Goal: Navigation & Orientation: Find specific page/section

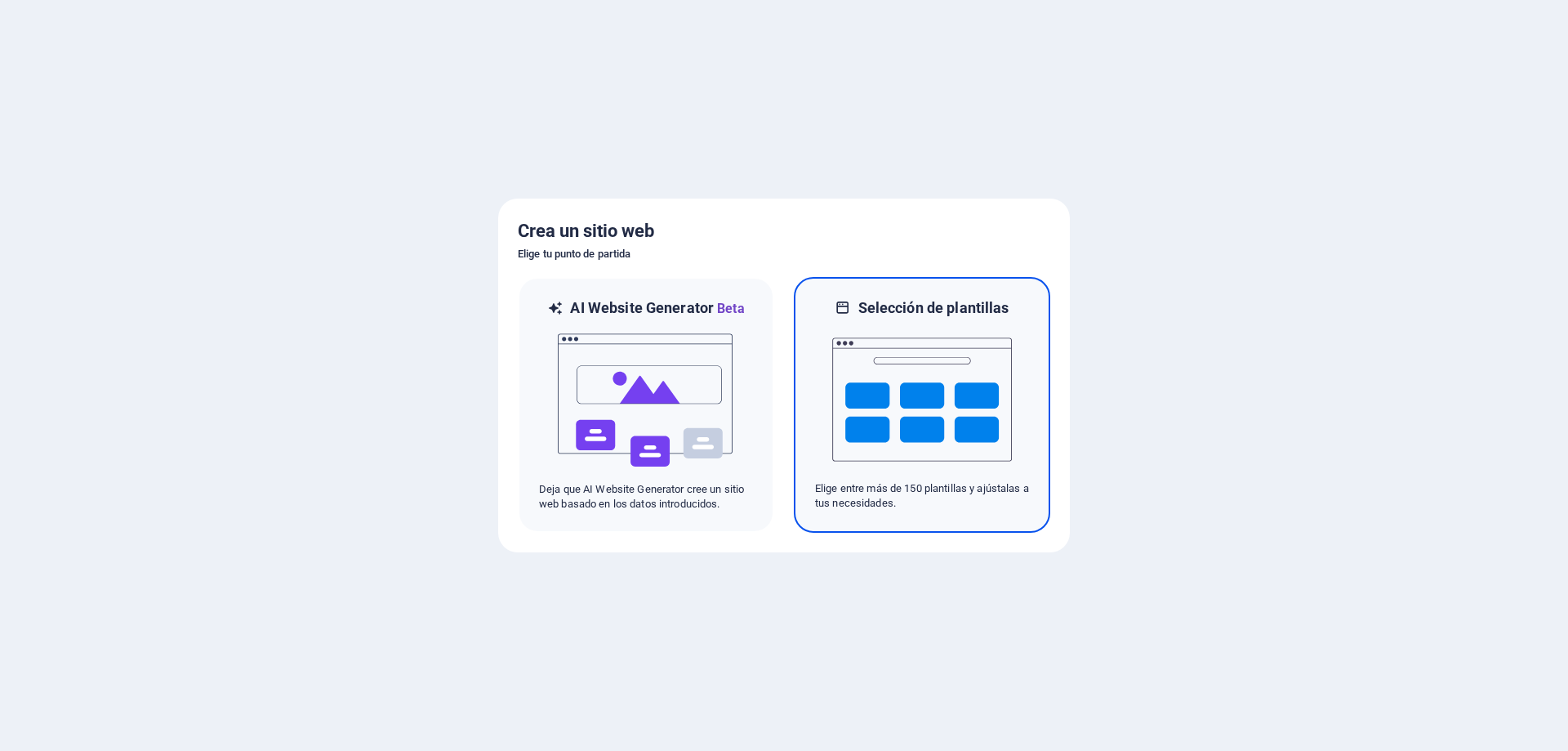
click at [917, 397] on img at bounding box center [922, 400] width 179 height 164
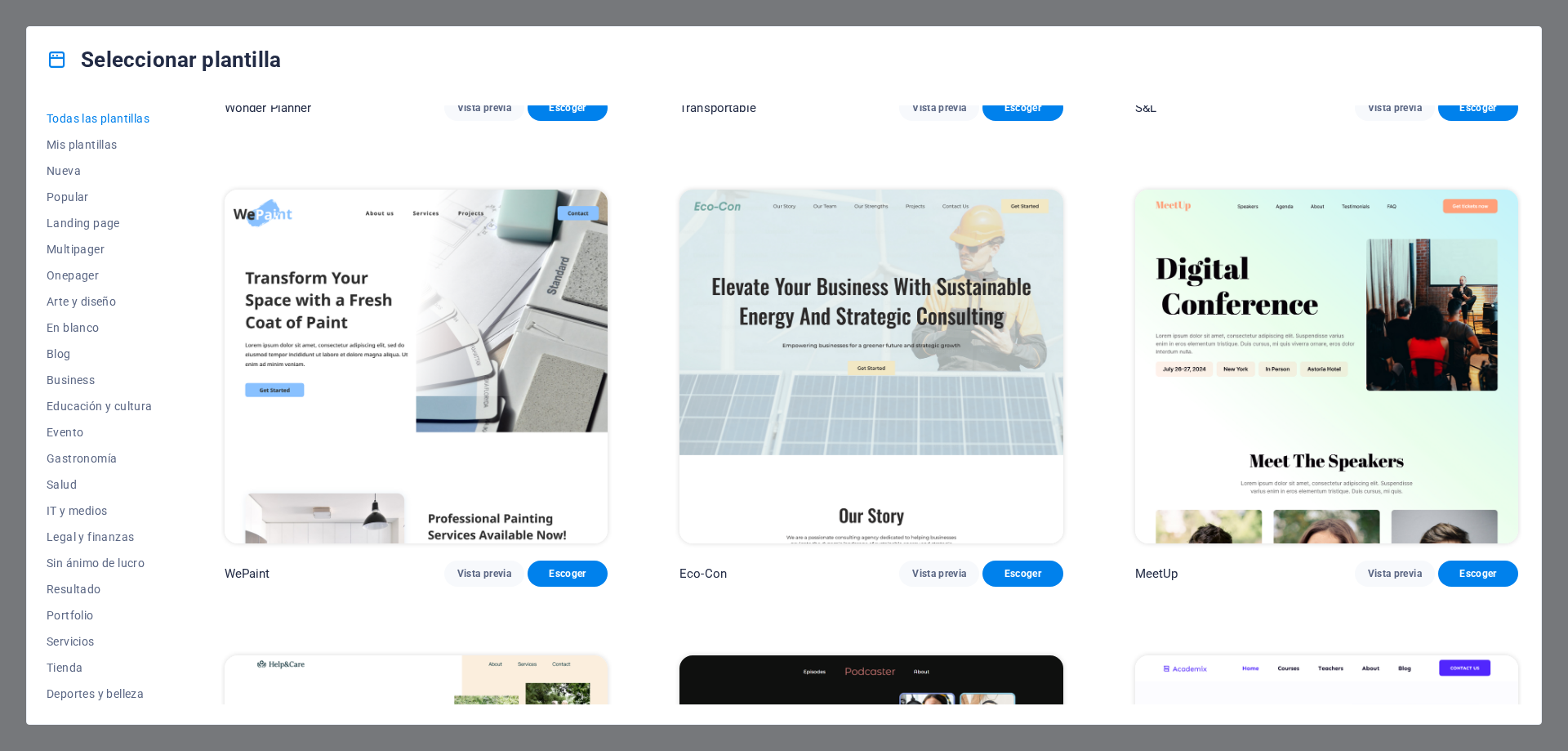
scroll to position [1798, 0]
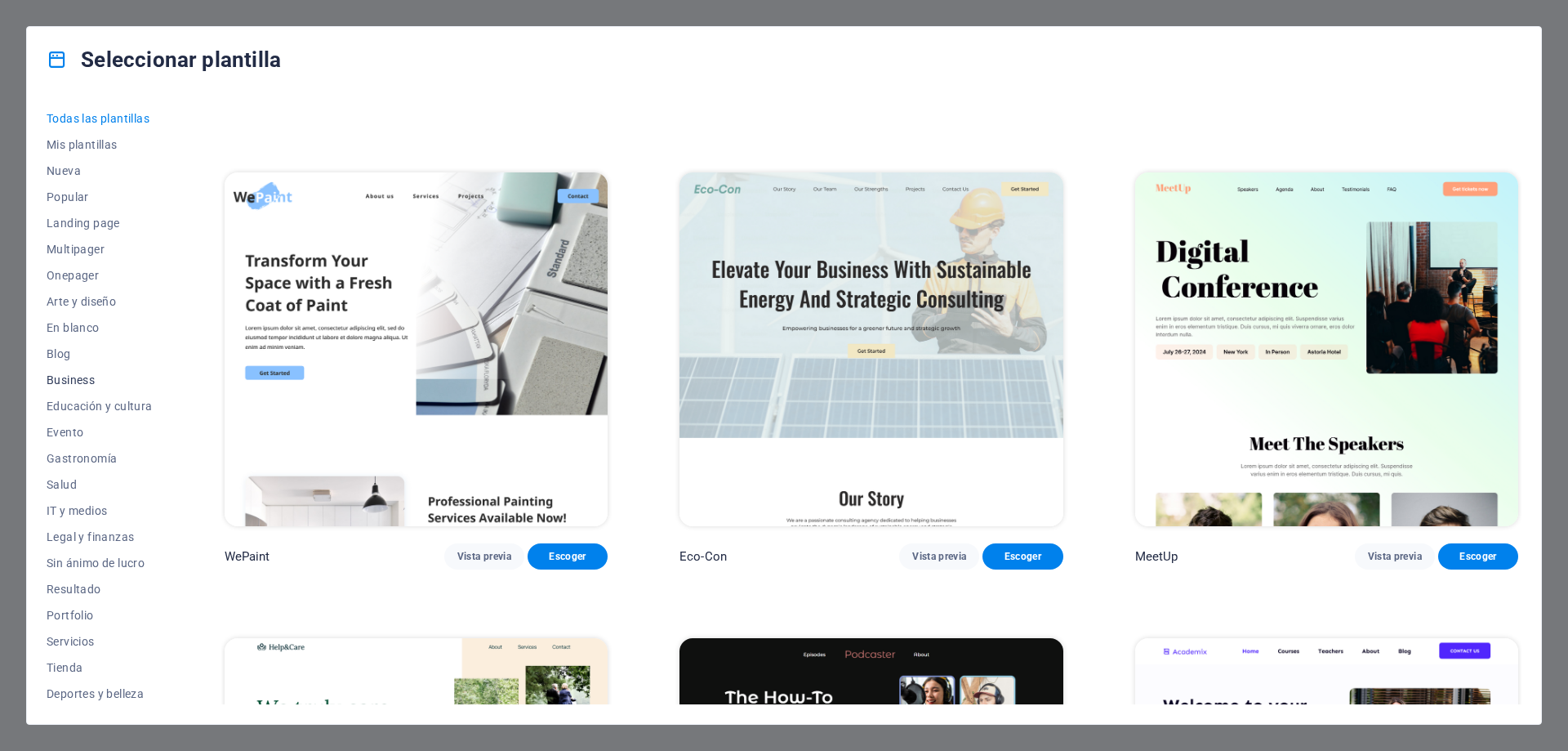
click at [61, 381] on span "Business" at bounding box center [100, 380] width 106 height 13
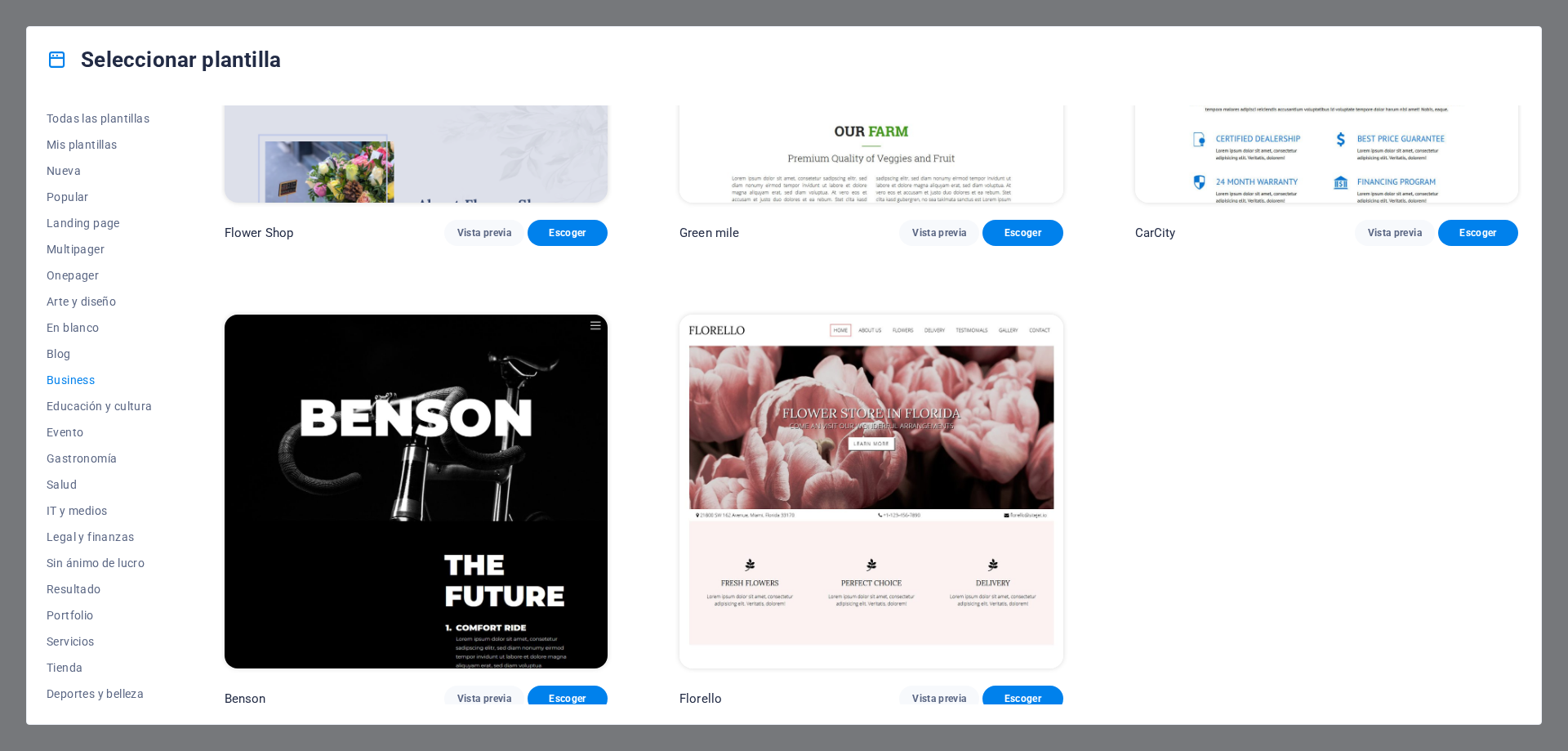
scroll to position [726, 0]
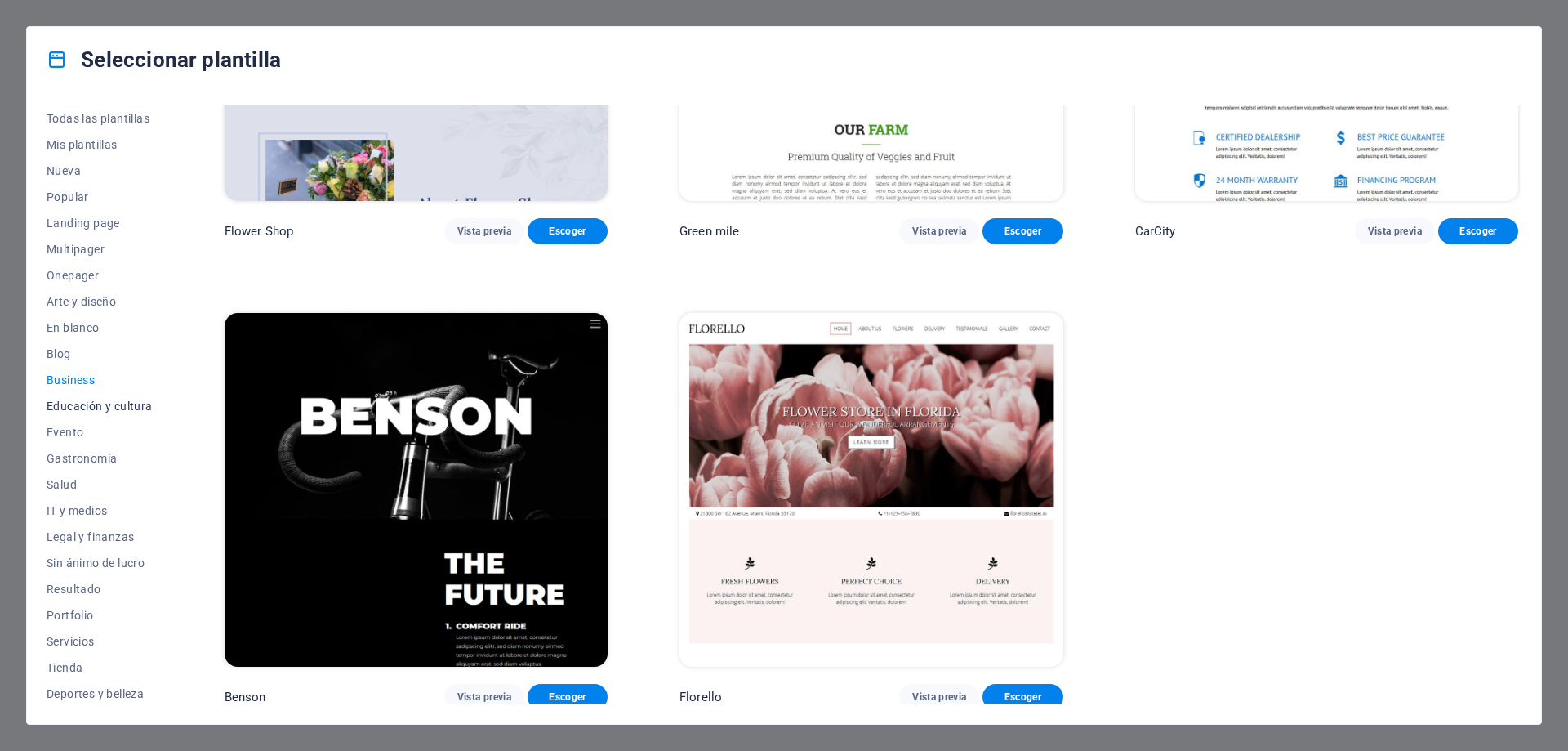
click at [79, 412] on span "Educación y cultura" at bounding box center [100, 406] width 106 height 13
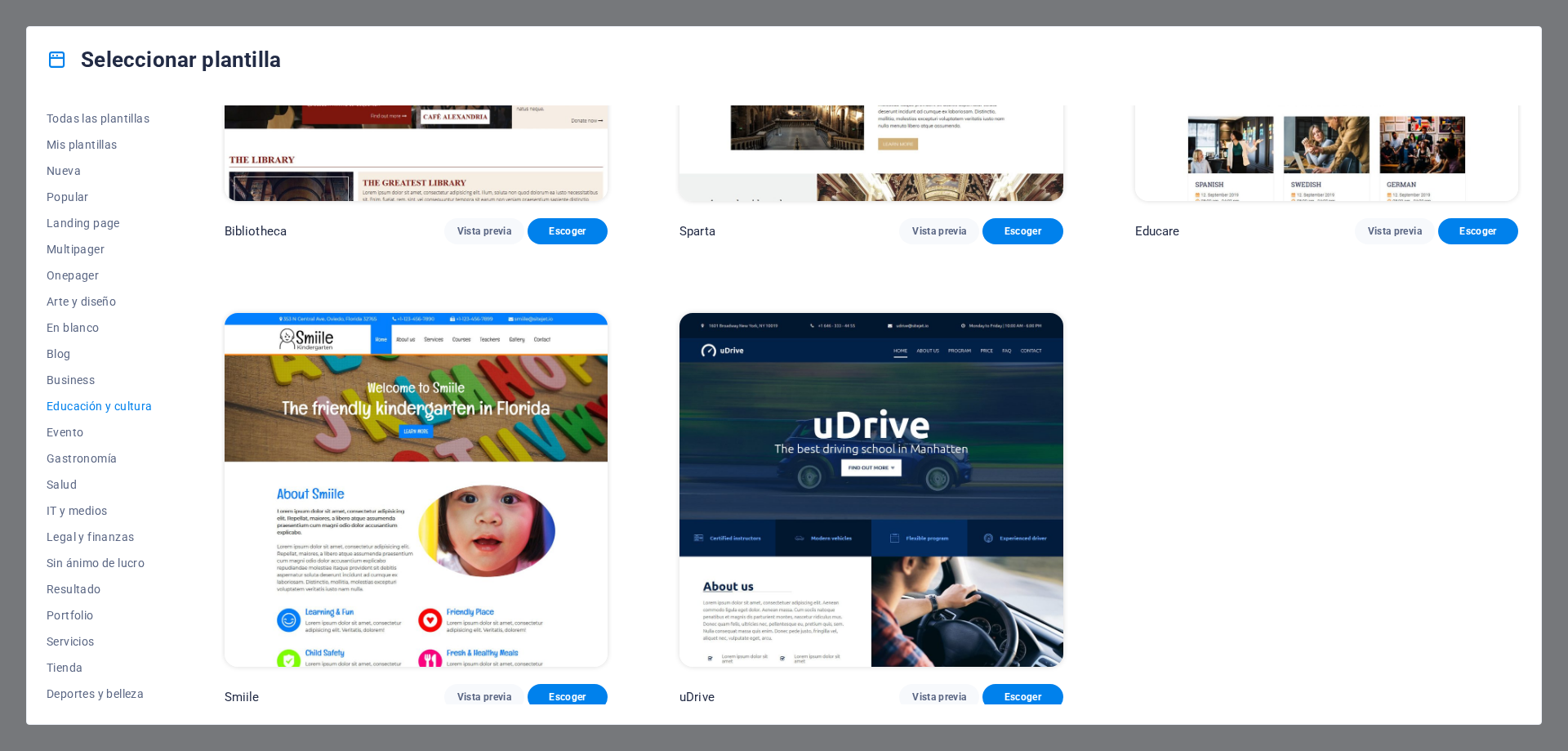
scroll to position [0, 0]
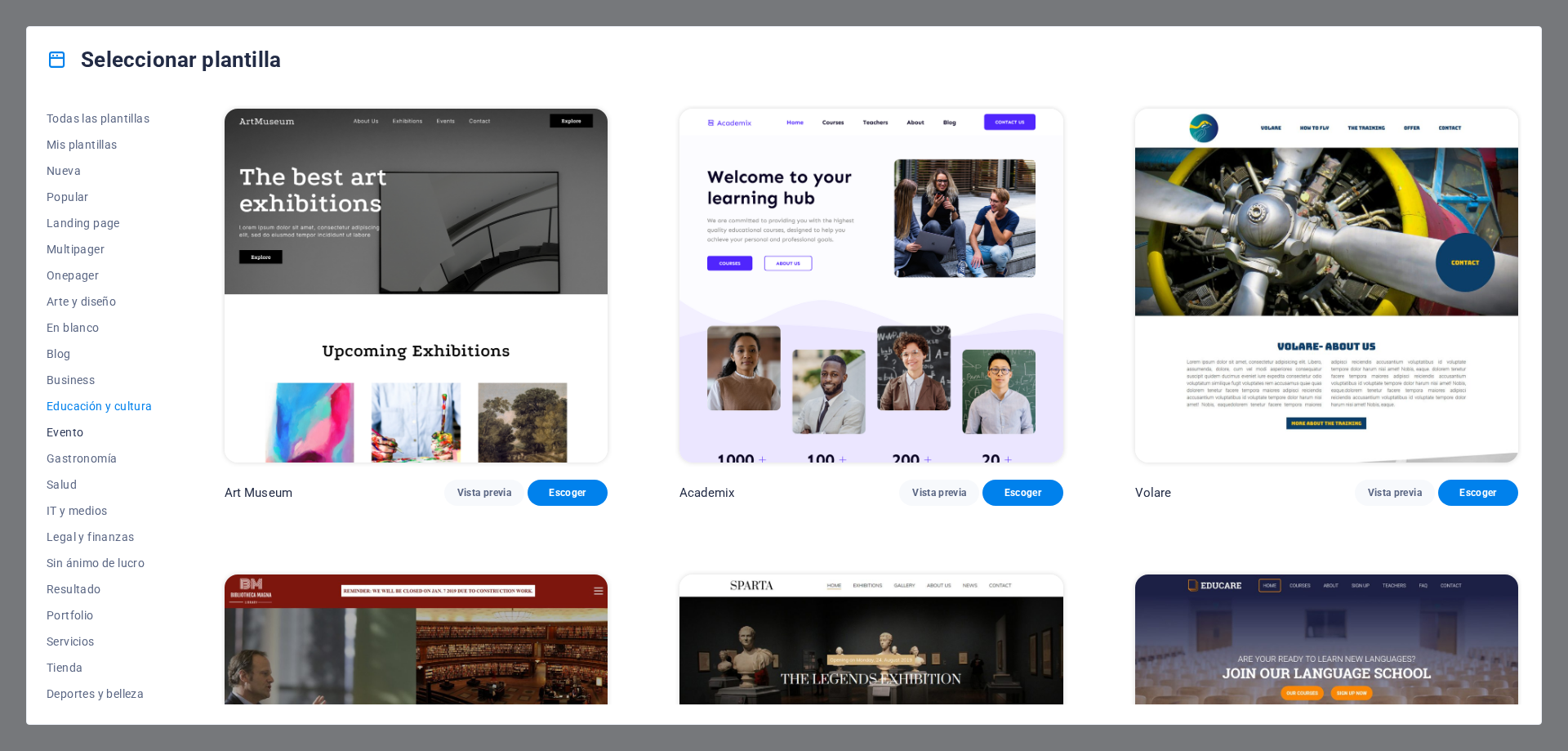
click at [70, 434] on span "Evento" at bounding box center [100, 432] width 106 height 13
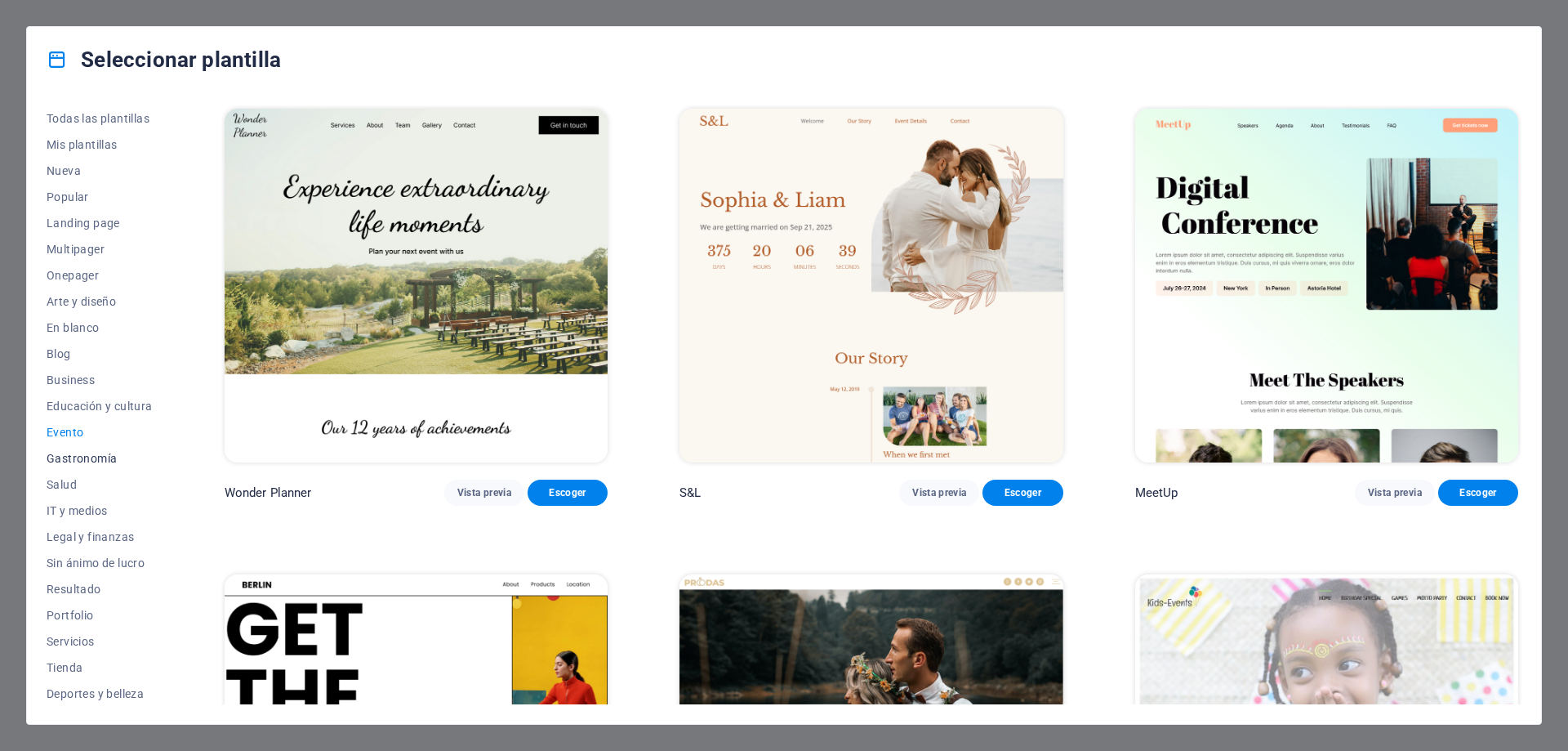
click at [74, 460] on span "Gastronomía" at bounding box center [100, 459] width 106 height 13
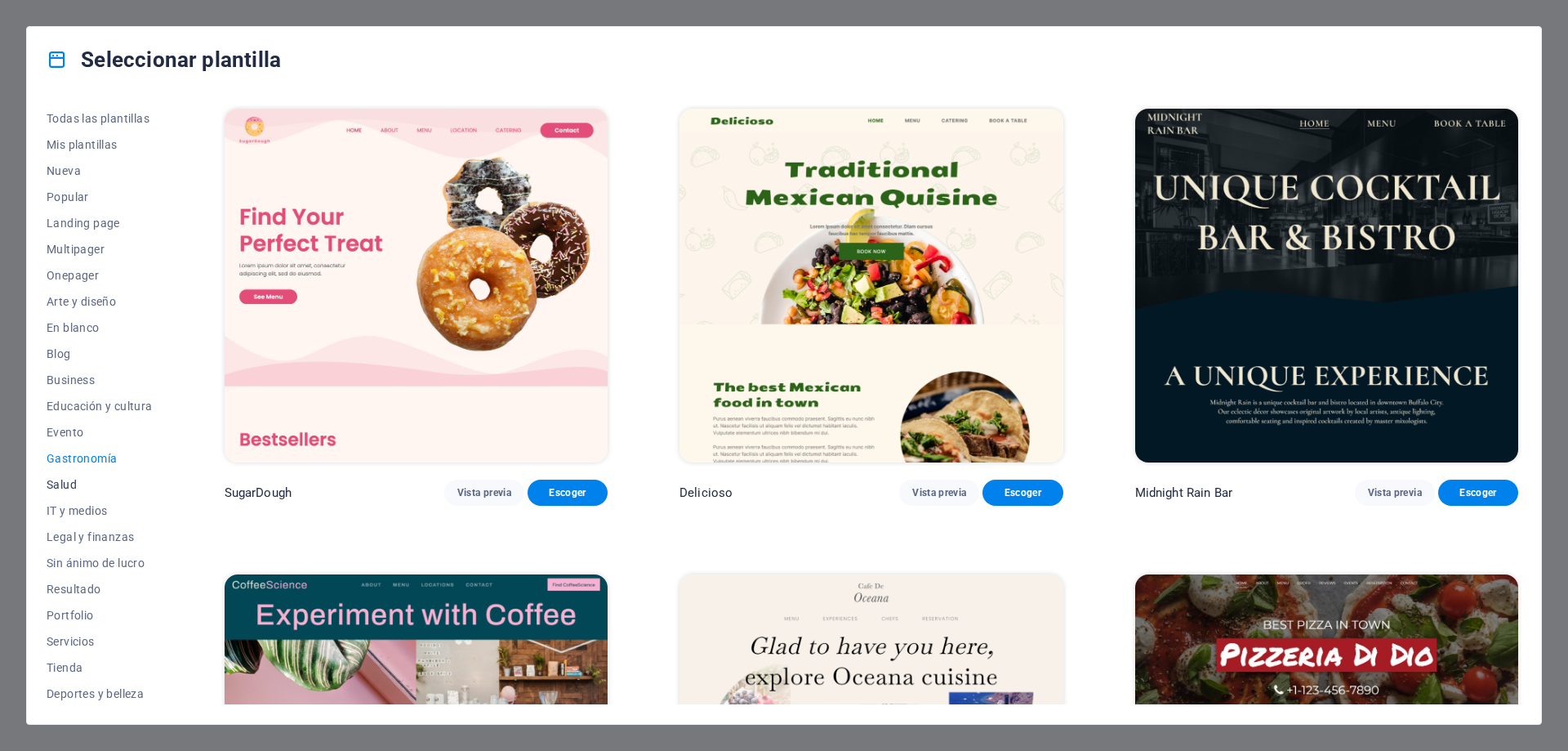
click at [65, 481] on span "Salud" at bounding box center [100, 484] width 106 height 13
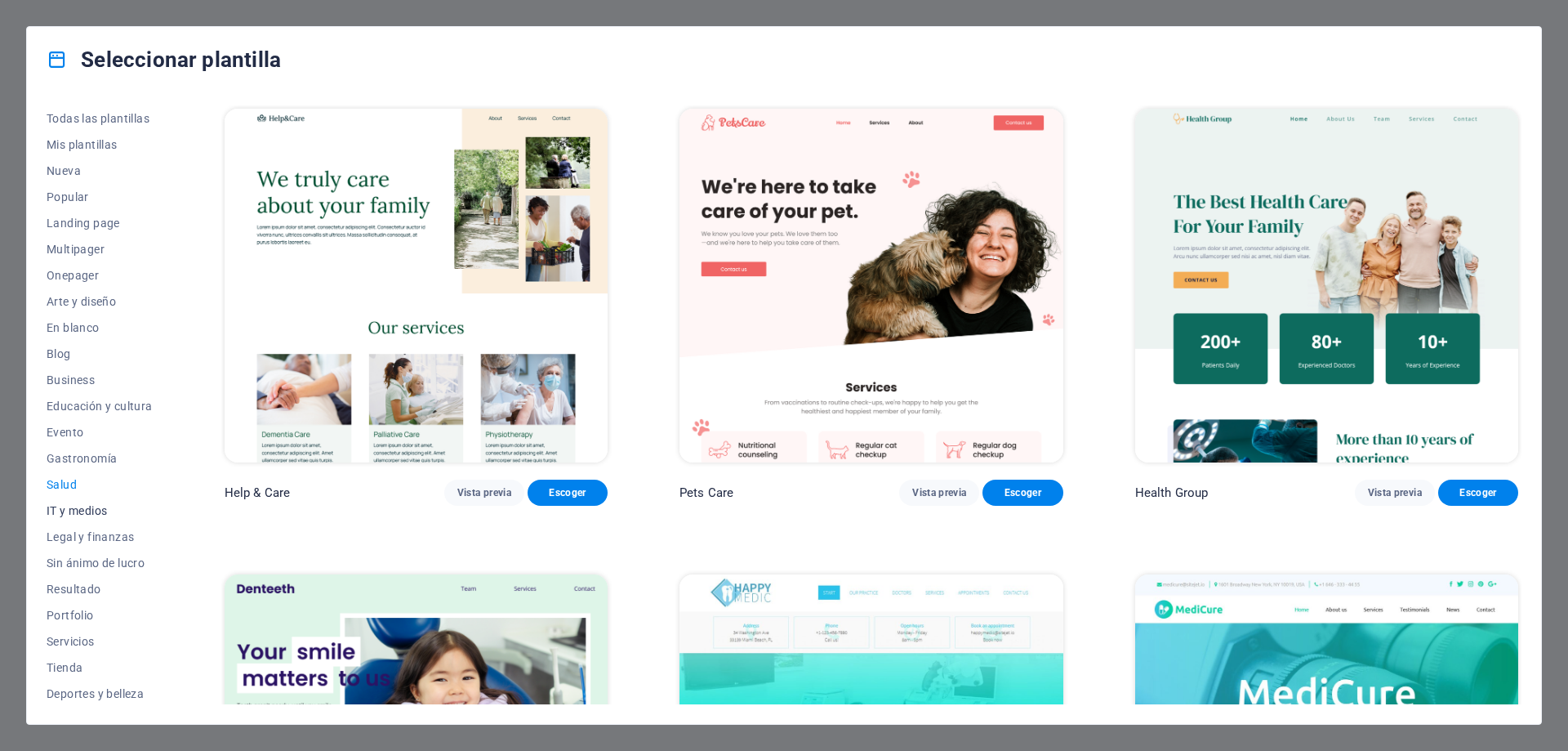
click at [76, 508] on span "IT y medios" at bounding box center [100, 511] width 106 height 13
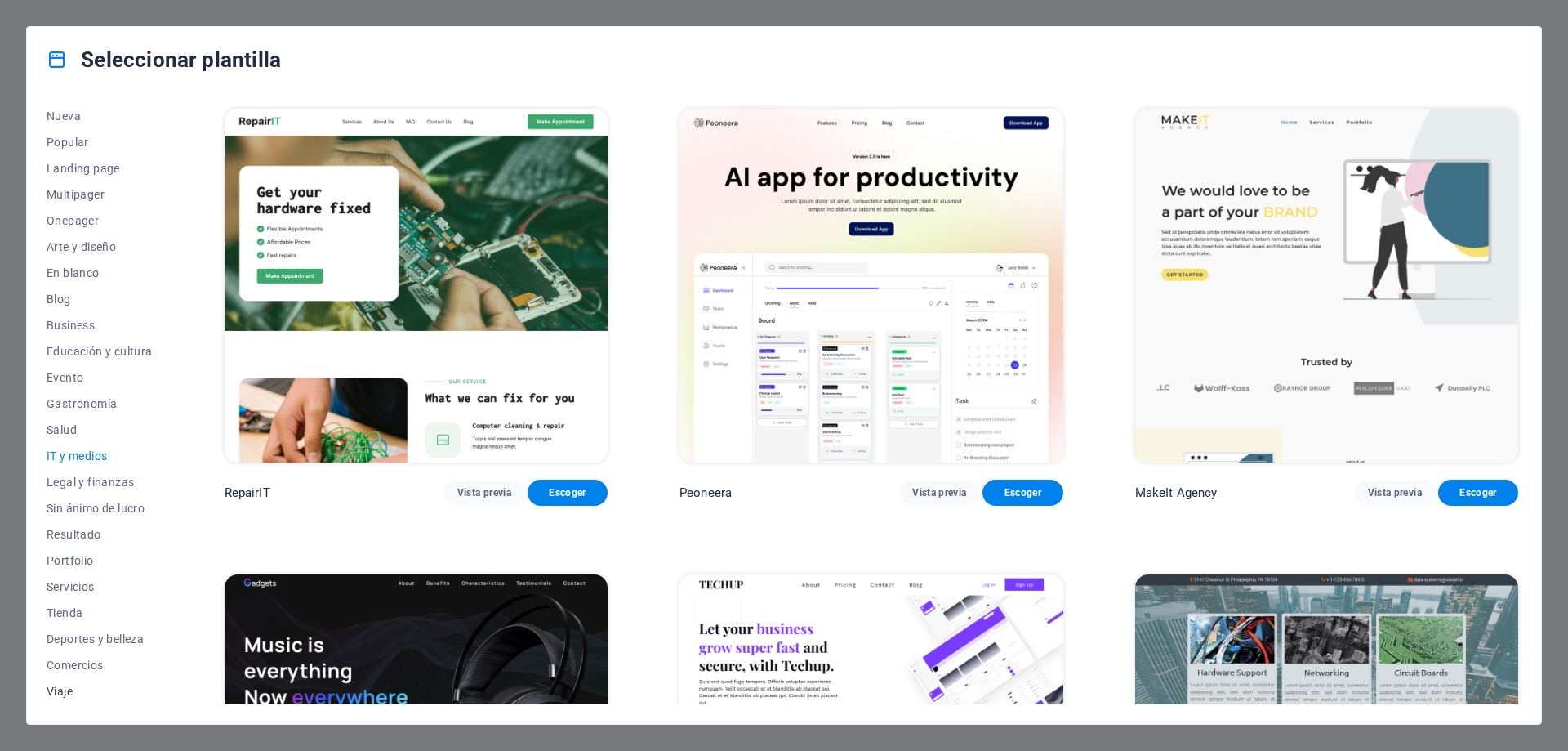
scroll to position [81, 0]
click at [65, 582] on span "Tienda" at bounding box center [100, 587] width 106 height 13
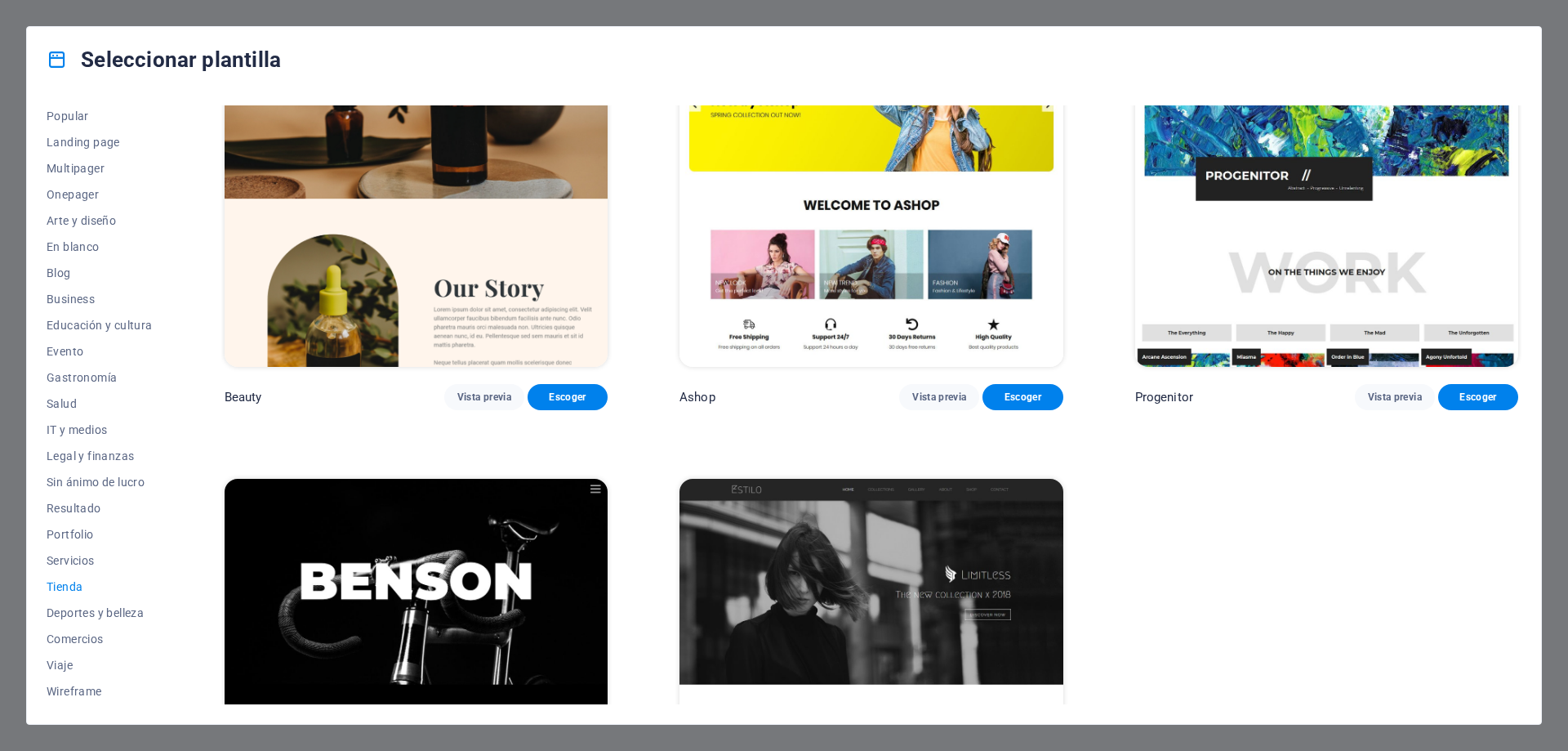
scroll to position [1190, 0]
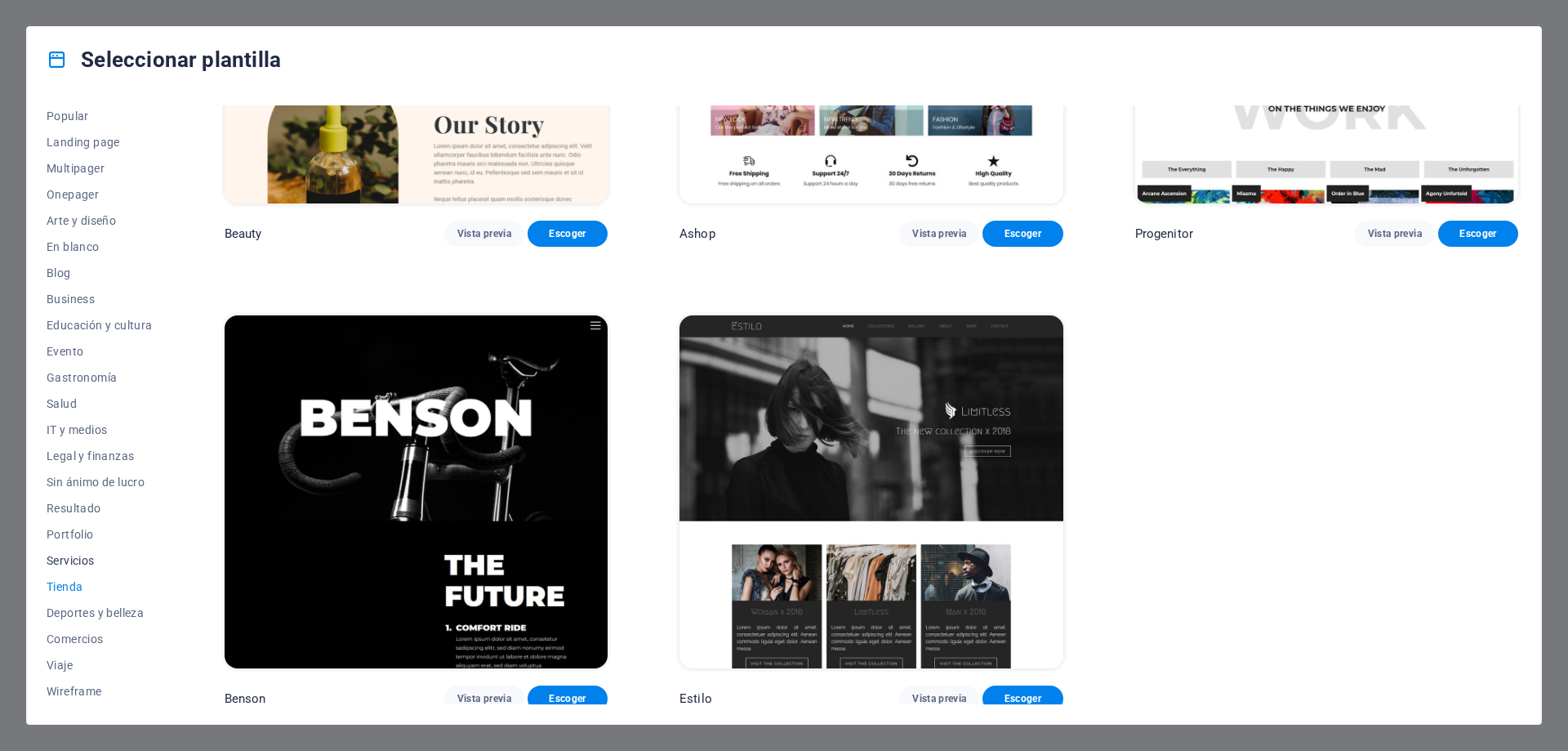
click at [71, 561] on span "Servicios" at bounding box center [100, 561] width 106 height 13
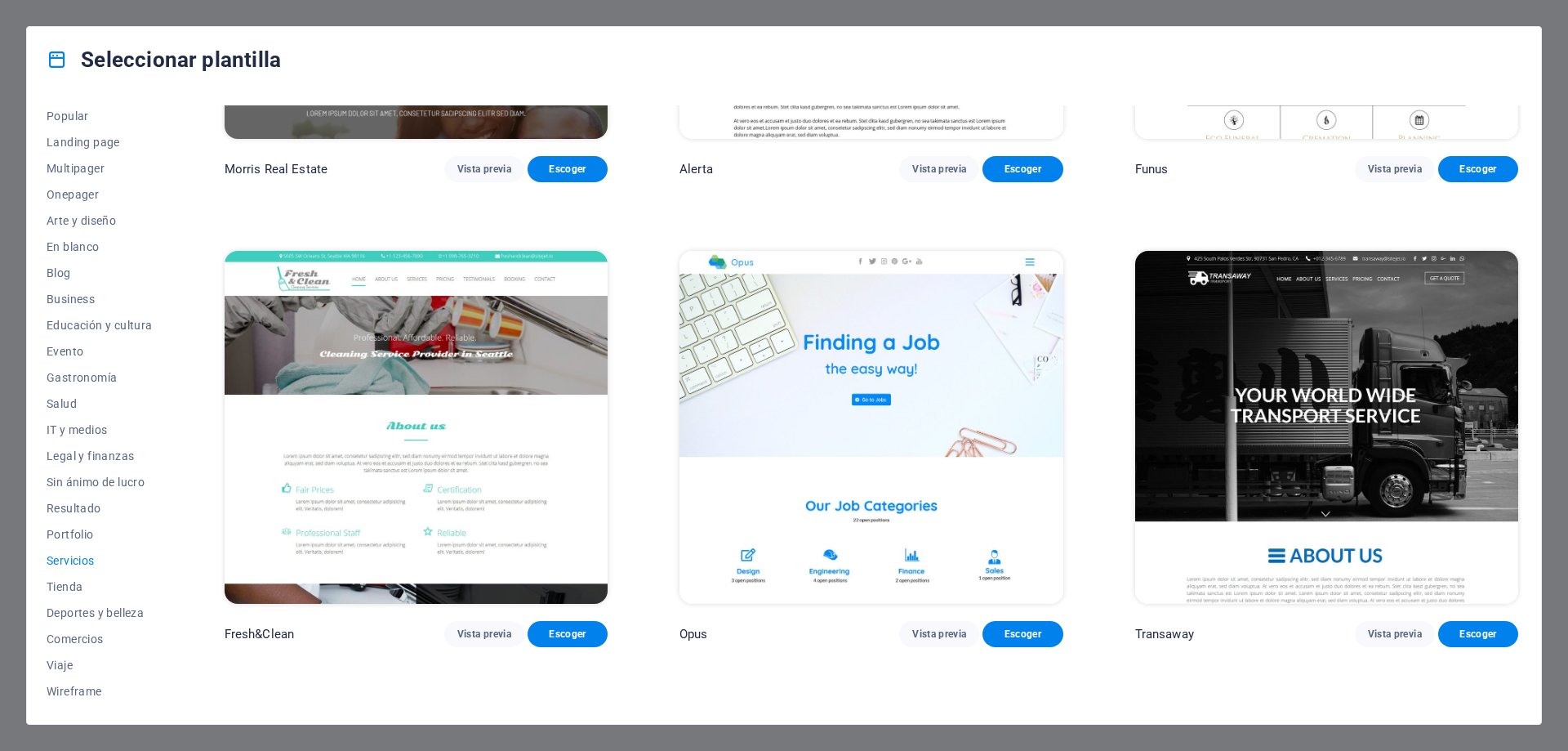
scroll to position [2253, 0]
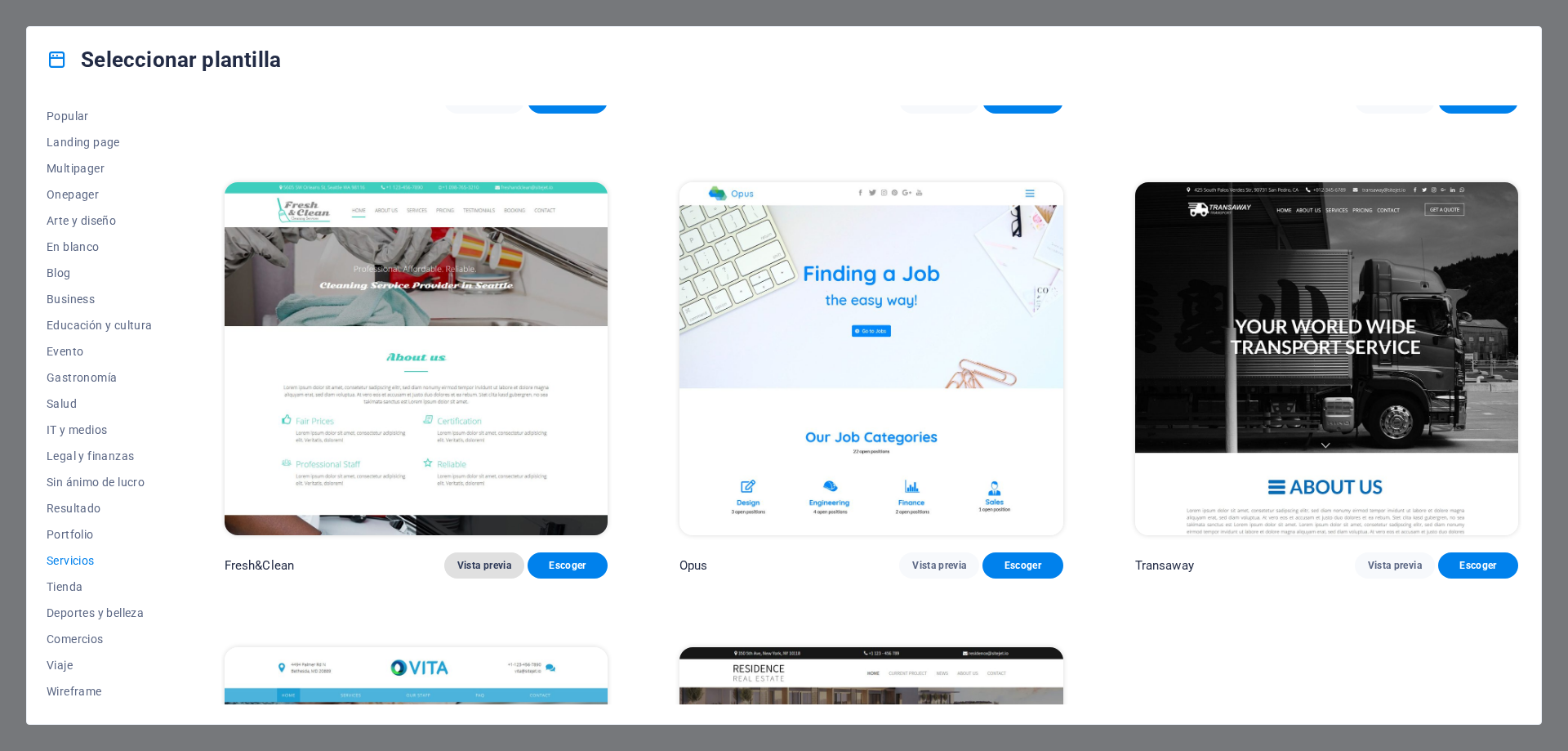
click at [473, 559] on span "Vista previa" at bounding box center [484, 566] width 54 height 13
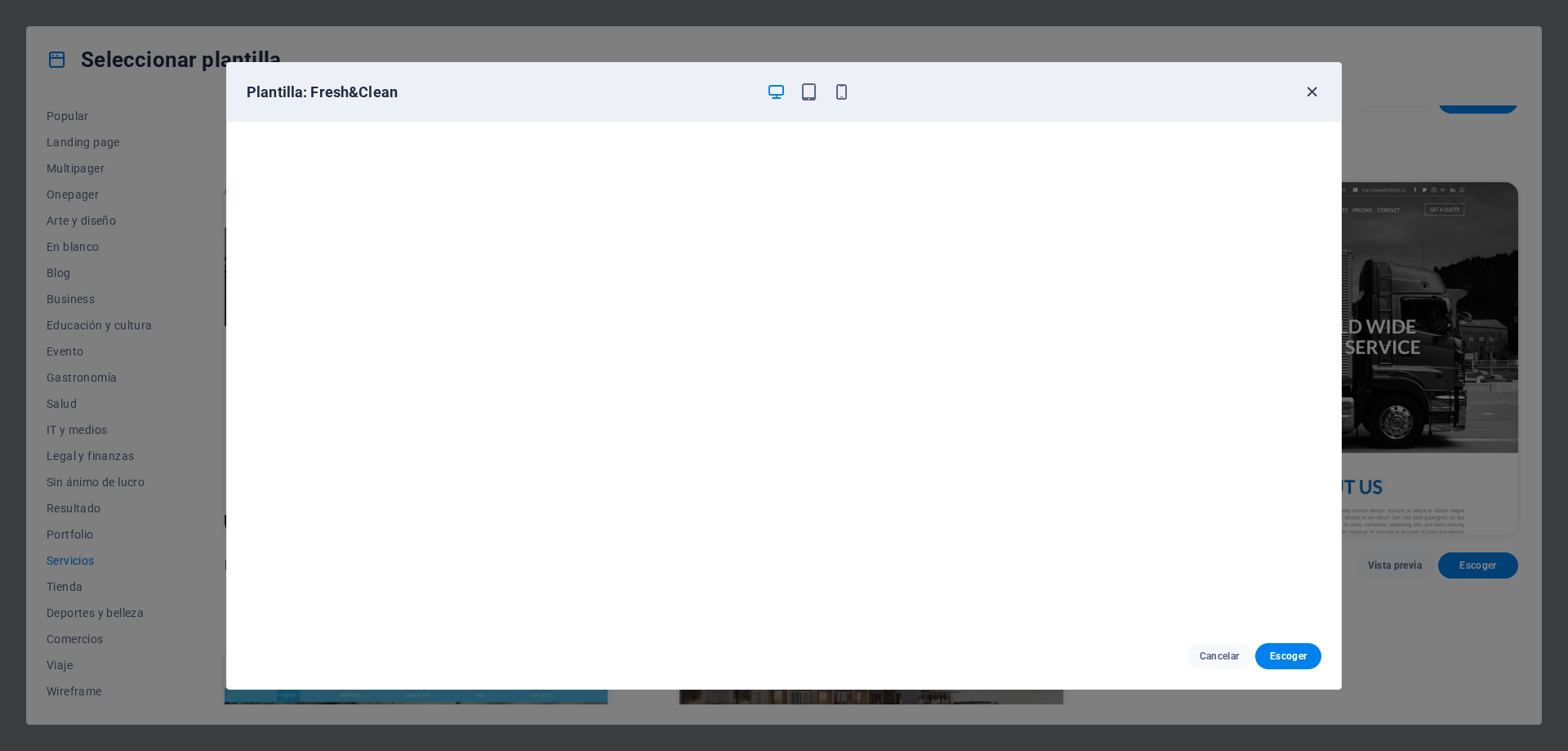
click at [1311, 89] on icon "button" at bounding box center [1312, 91] width 19 height 19
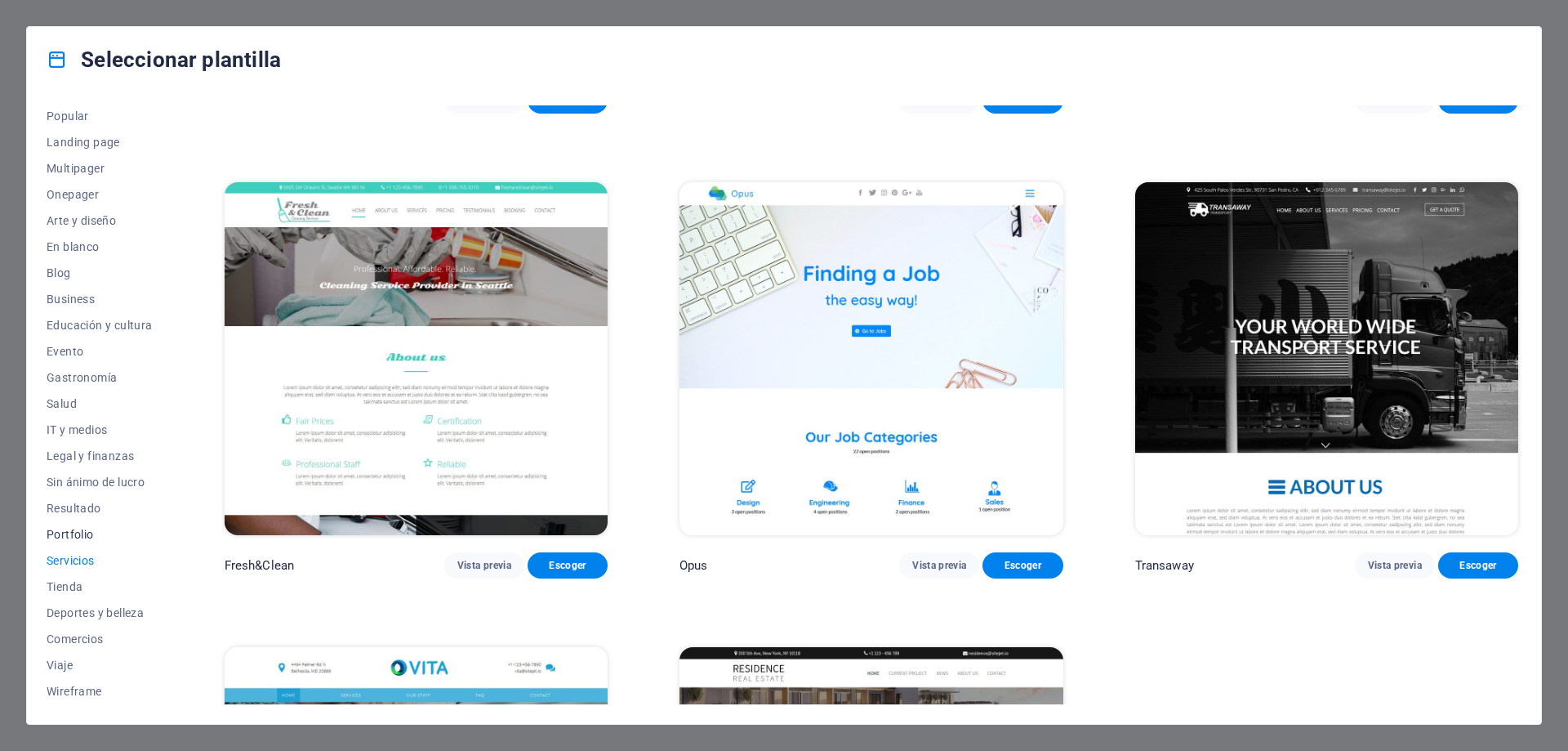
click at [72, 536] on span "Portfolio" at bounding box center [100, 534] width 106 height 13
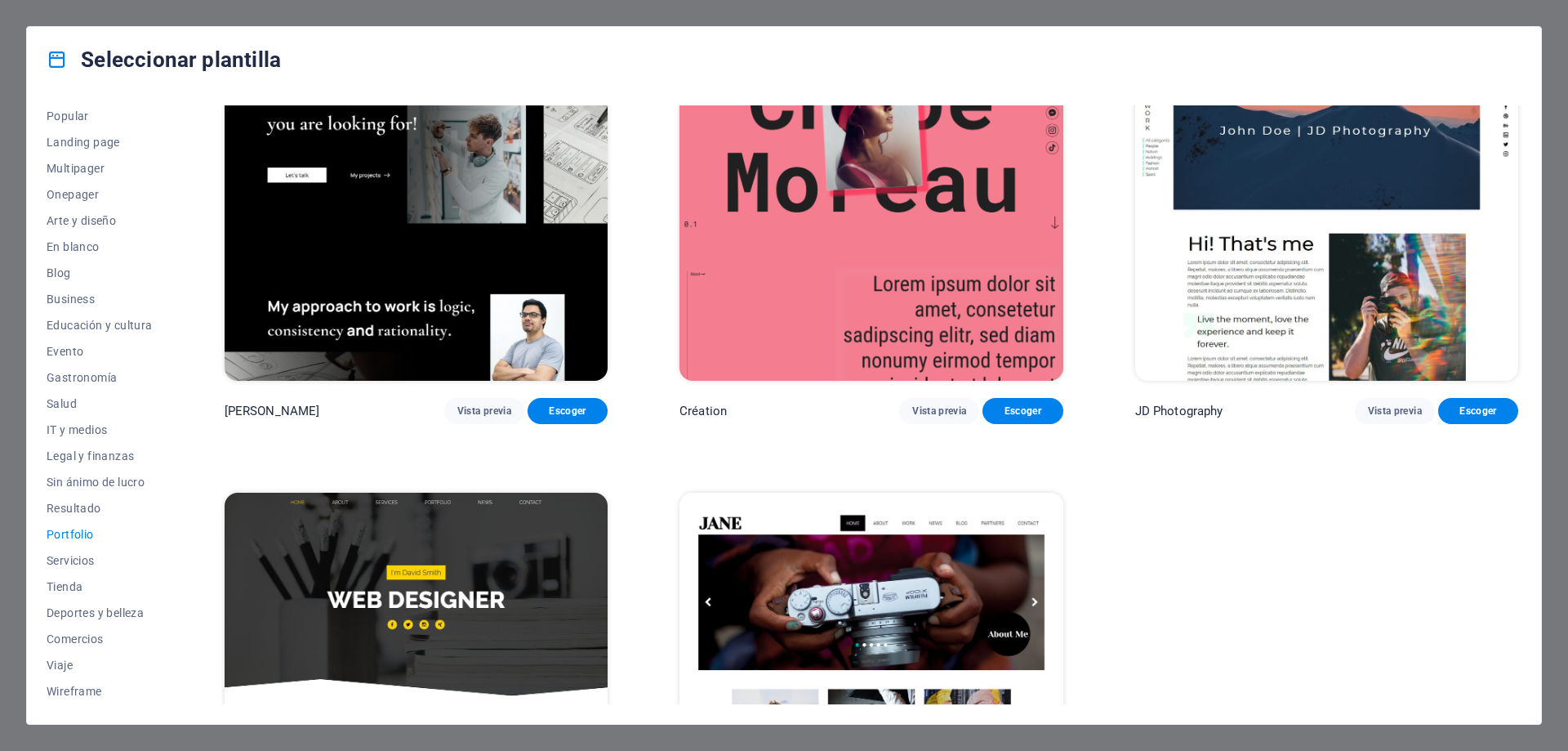
scroll to position [400, 0]
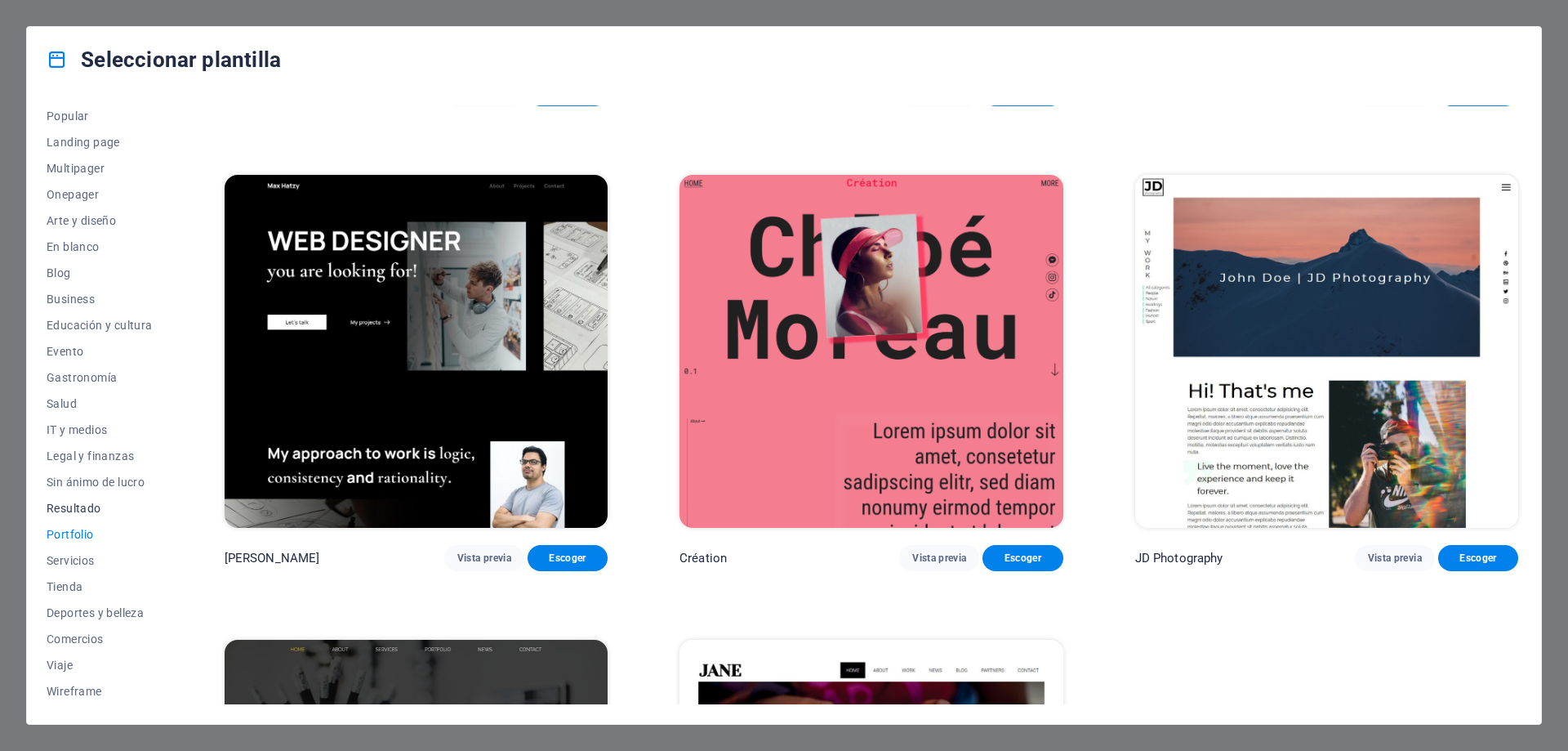
click at [66, 506] on span "Resultado" at bounding box center [100, 508] width 106 height 13
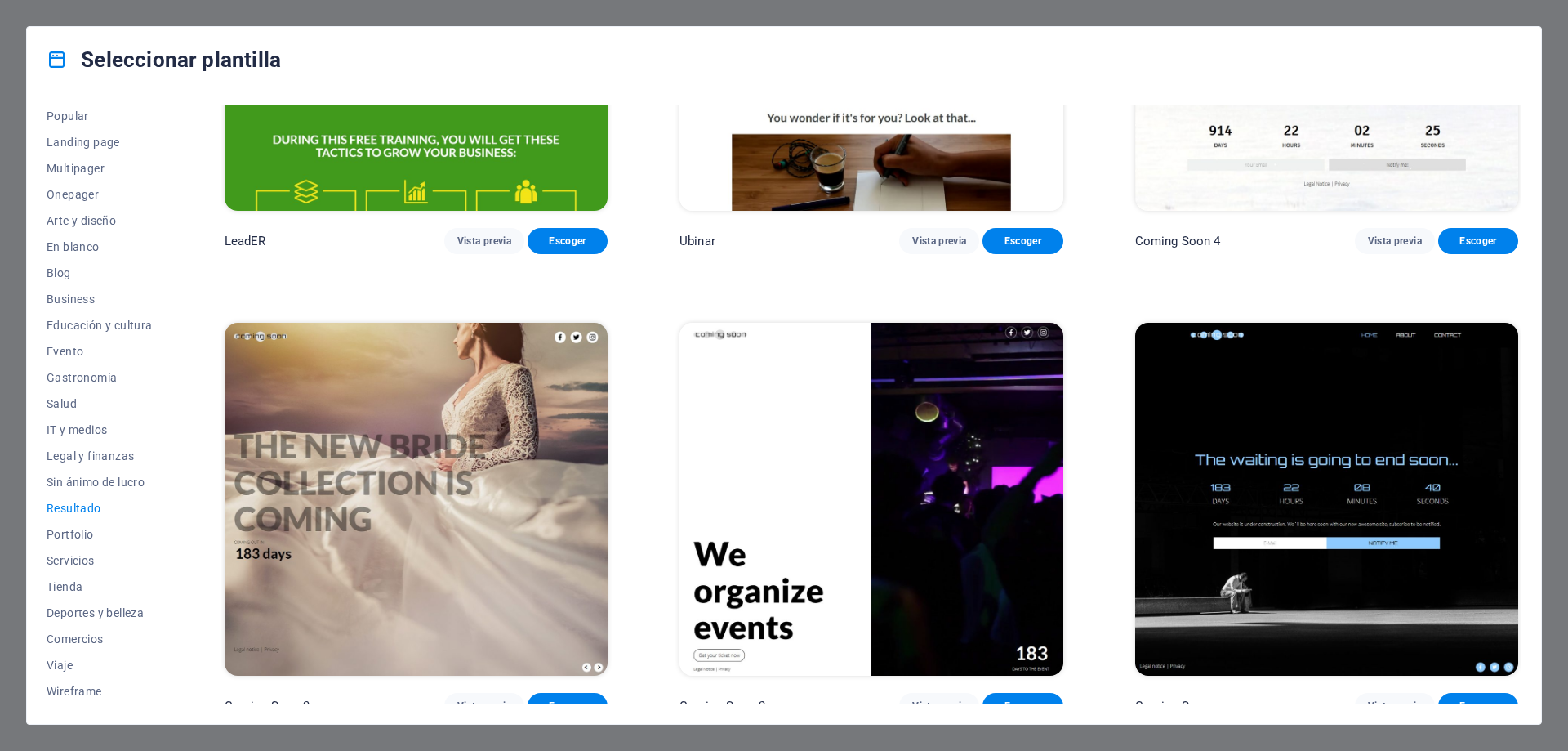
scroll to position [2117, 0]
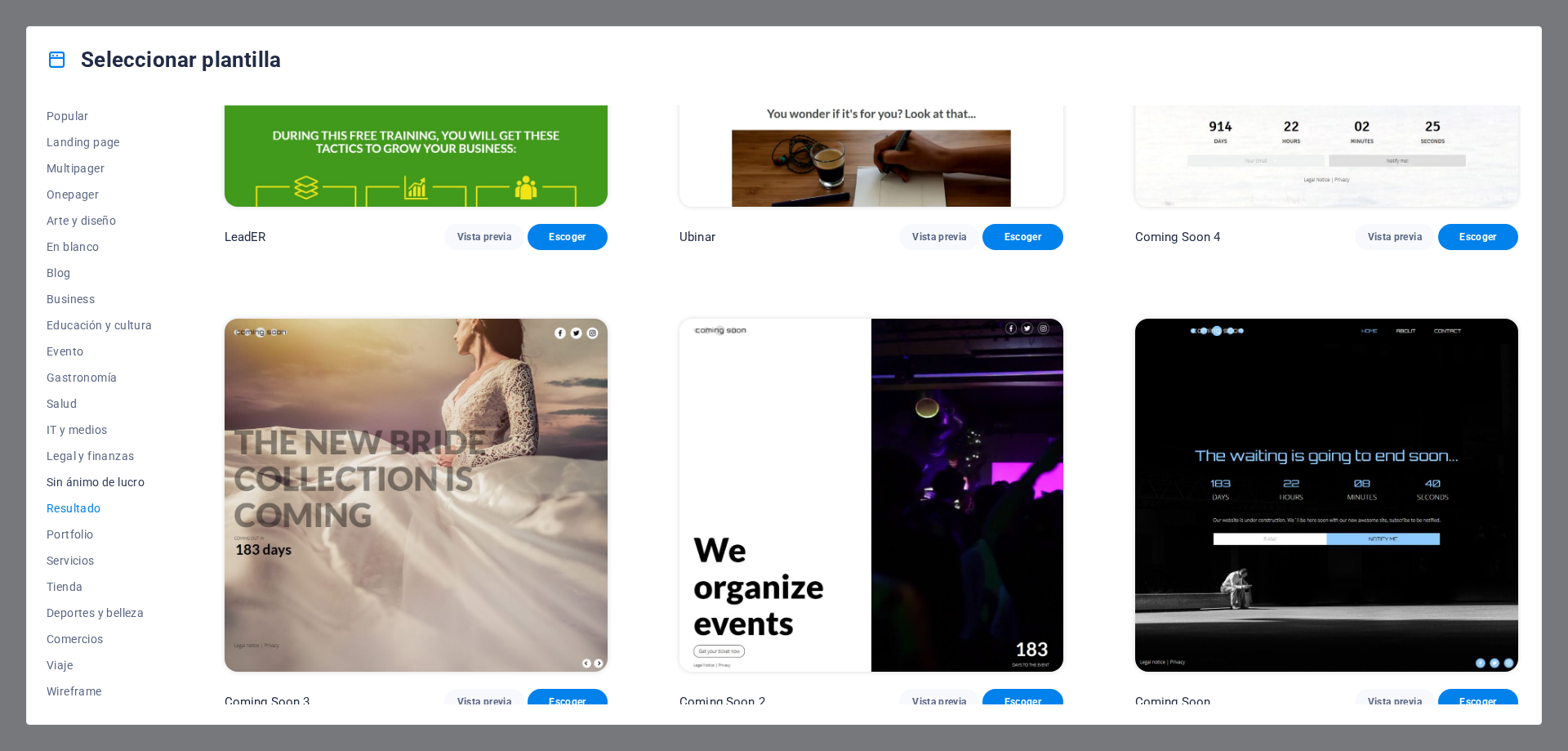
click at [77, 479] on span "Sin ánimo de lucro" at bounding box center [100, 482] width 106 height 13
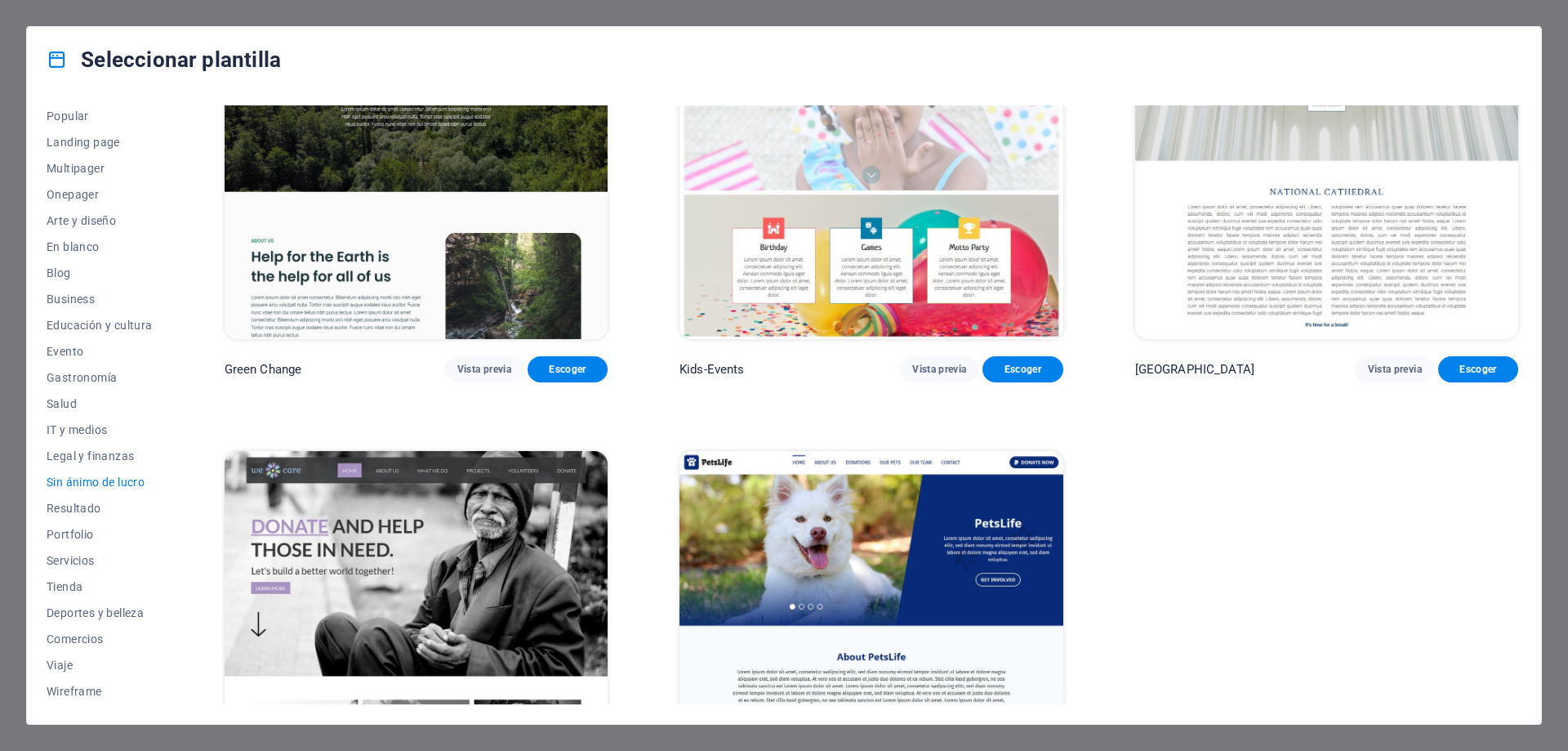
scroll to position [164, 0]
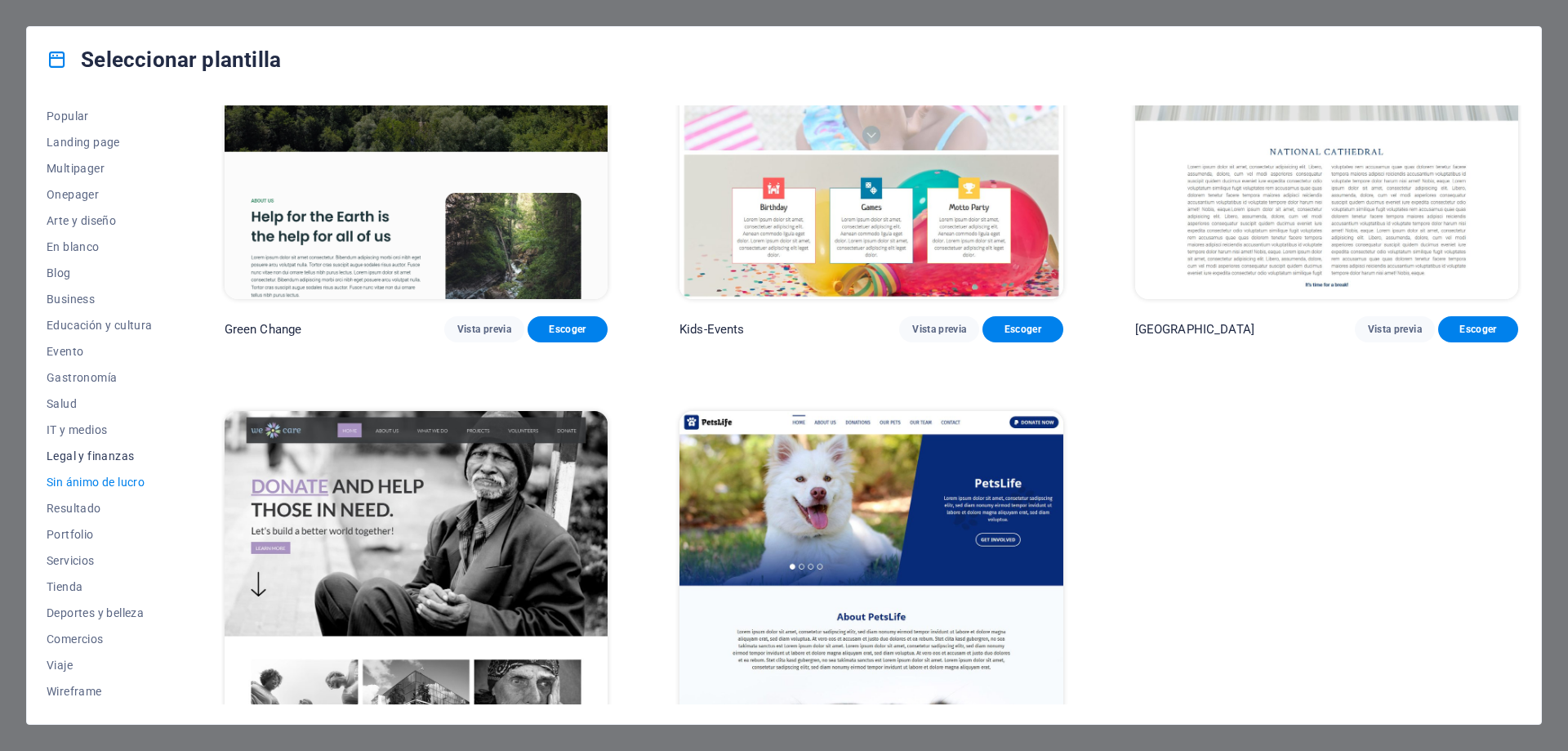
click at [103, 458] on span "Legal y finanzas" at bounding box center [100, 456] width 106 height 13
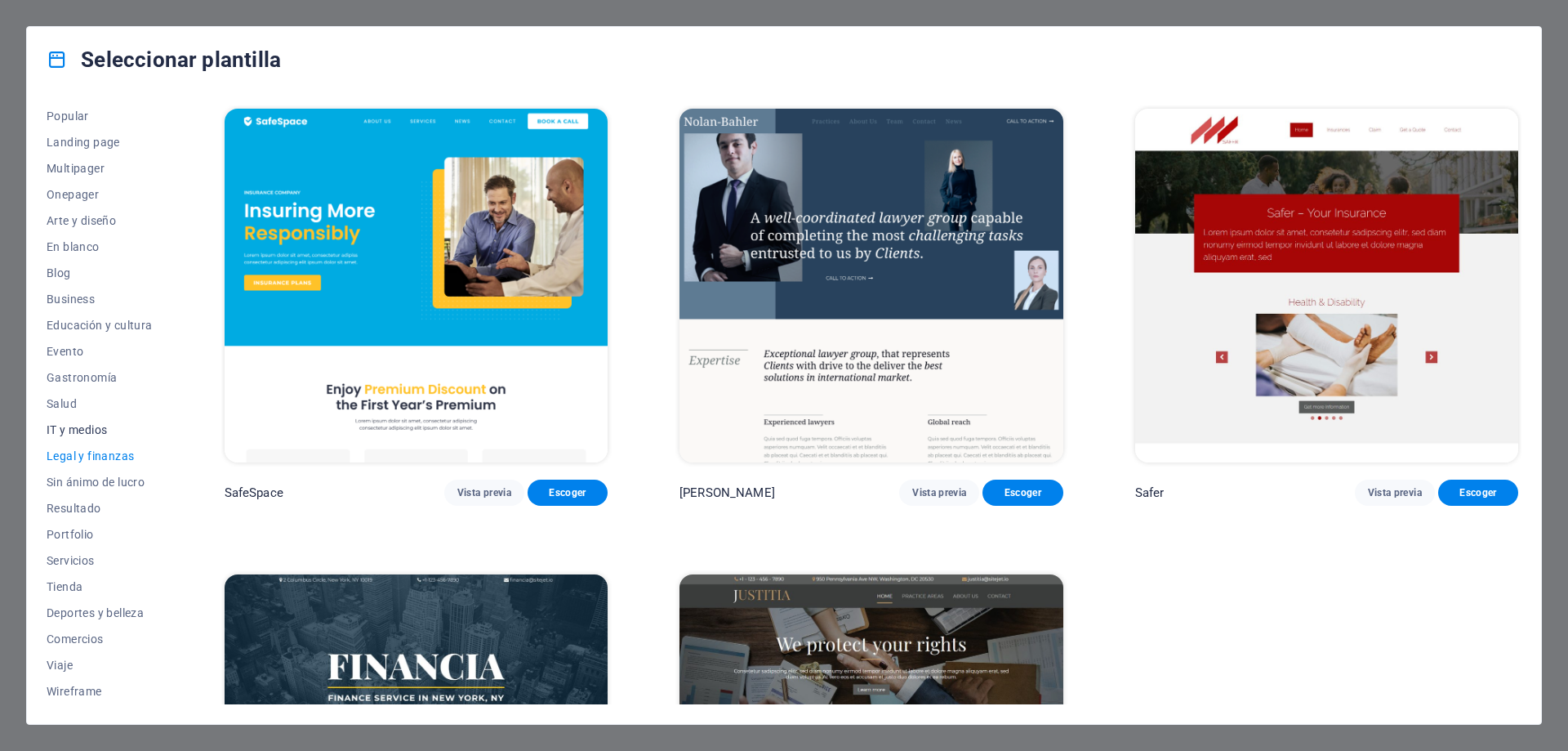
click at [86, 424] on span "IT y medios" at bounding box center [100, 429] width 106 height 13
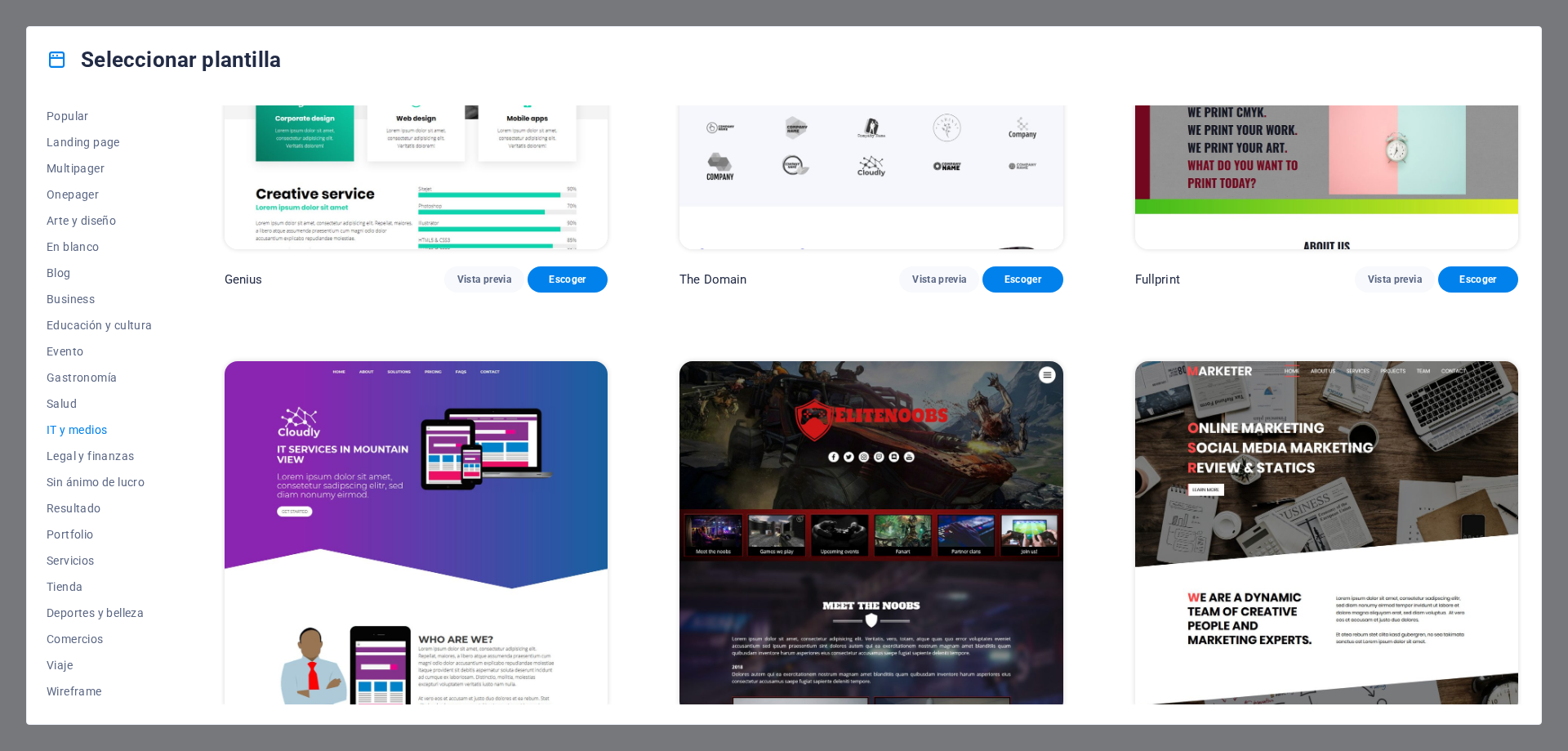
scroll to position [1190, 0]
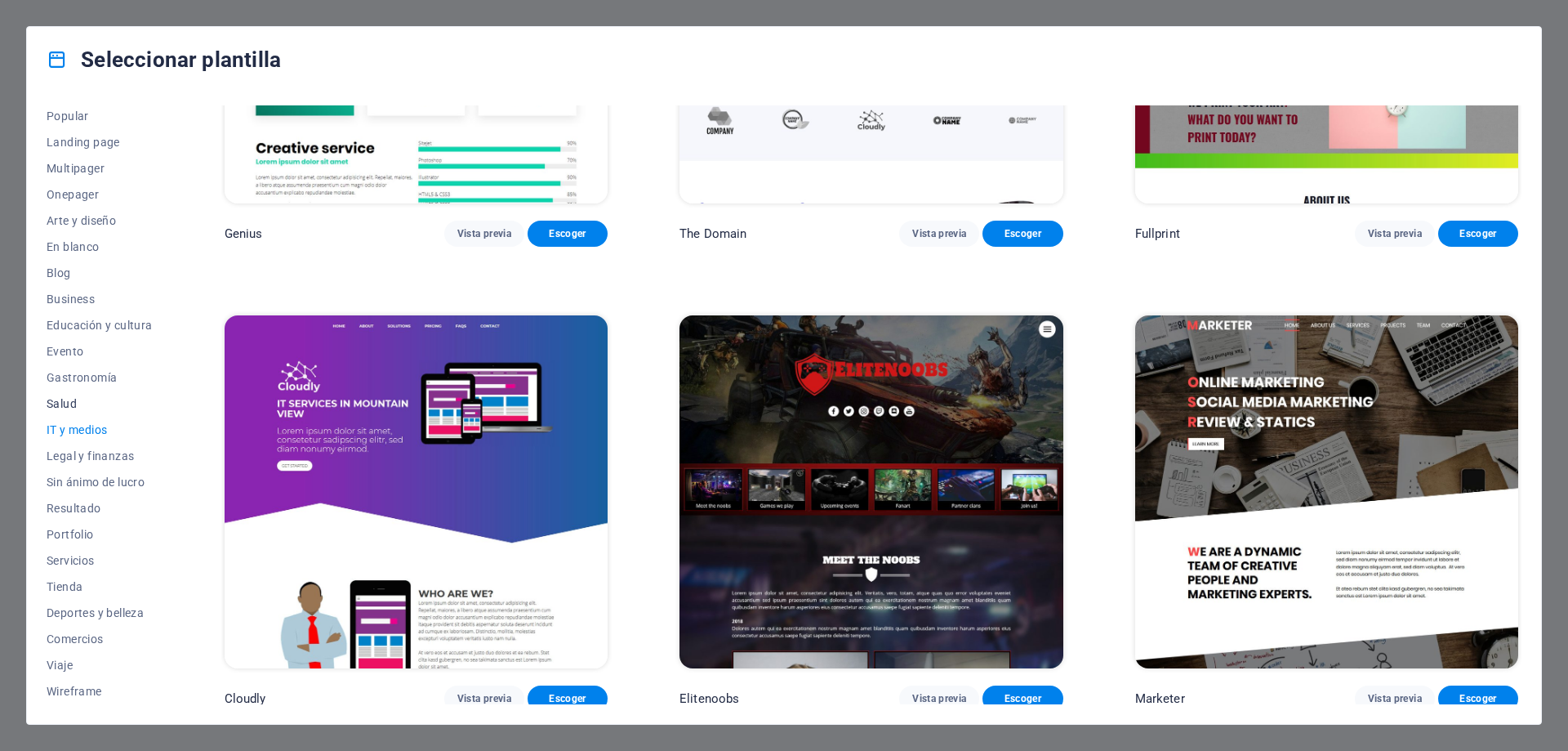
click at [66, 410] on span "Salud" at bounding box center [100, 404] width 106 height 13
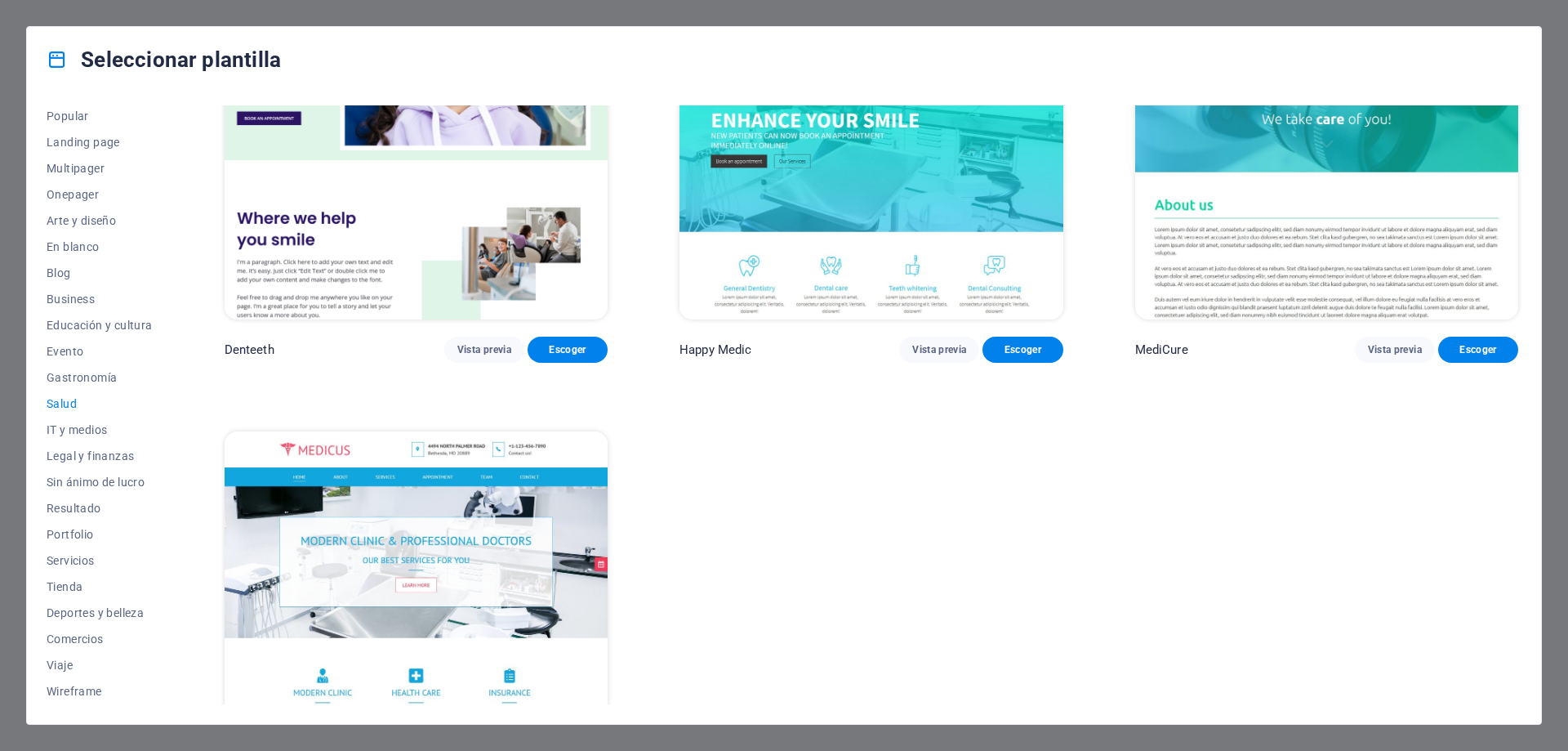
scroll to position [726, 0]
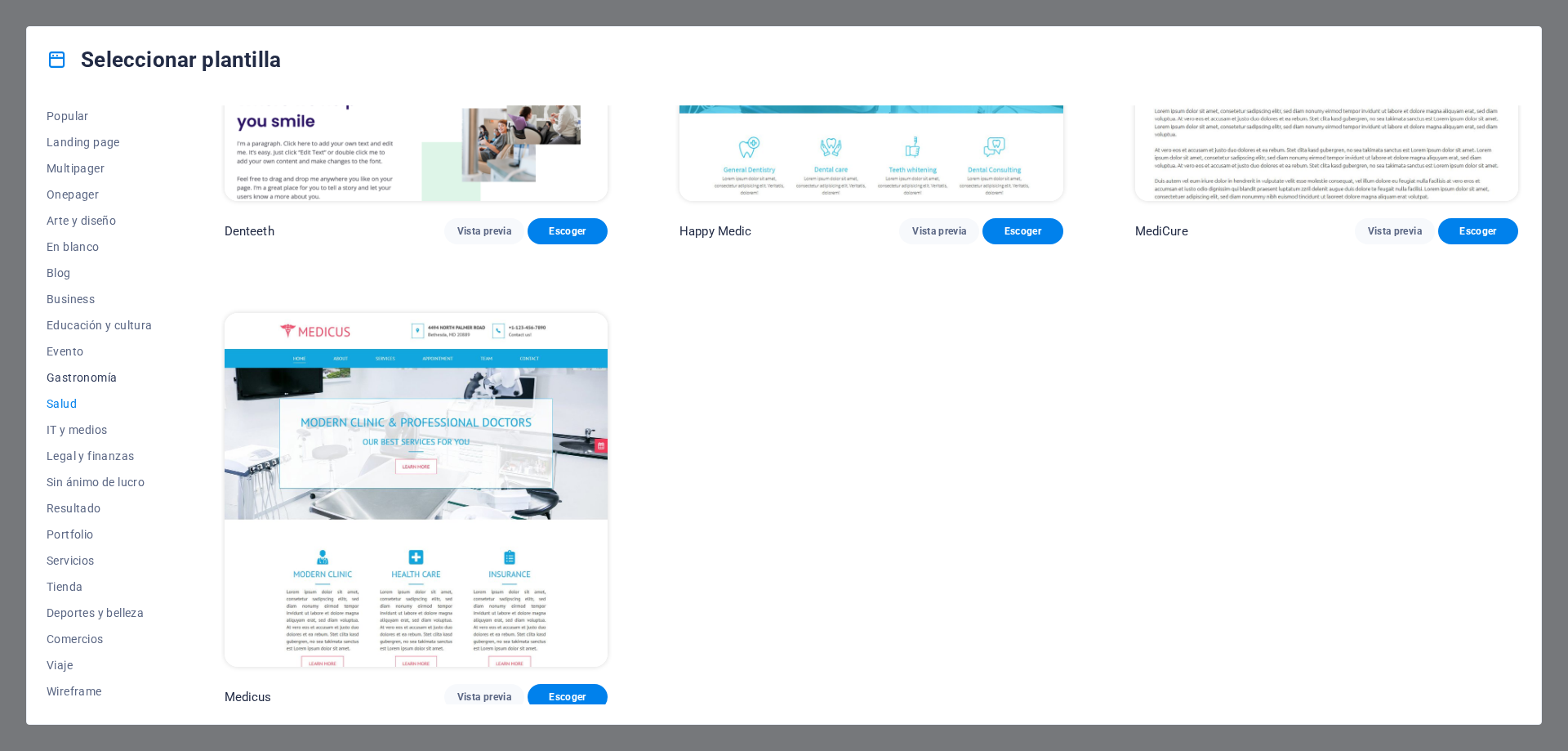
click at [74, 381] on span "Gastronomía" at bounding box center [100, 377] width 106 height 13
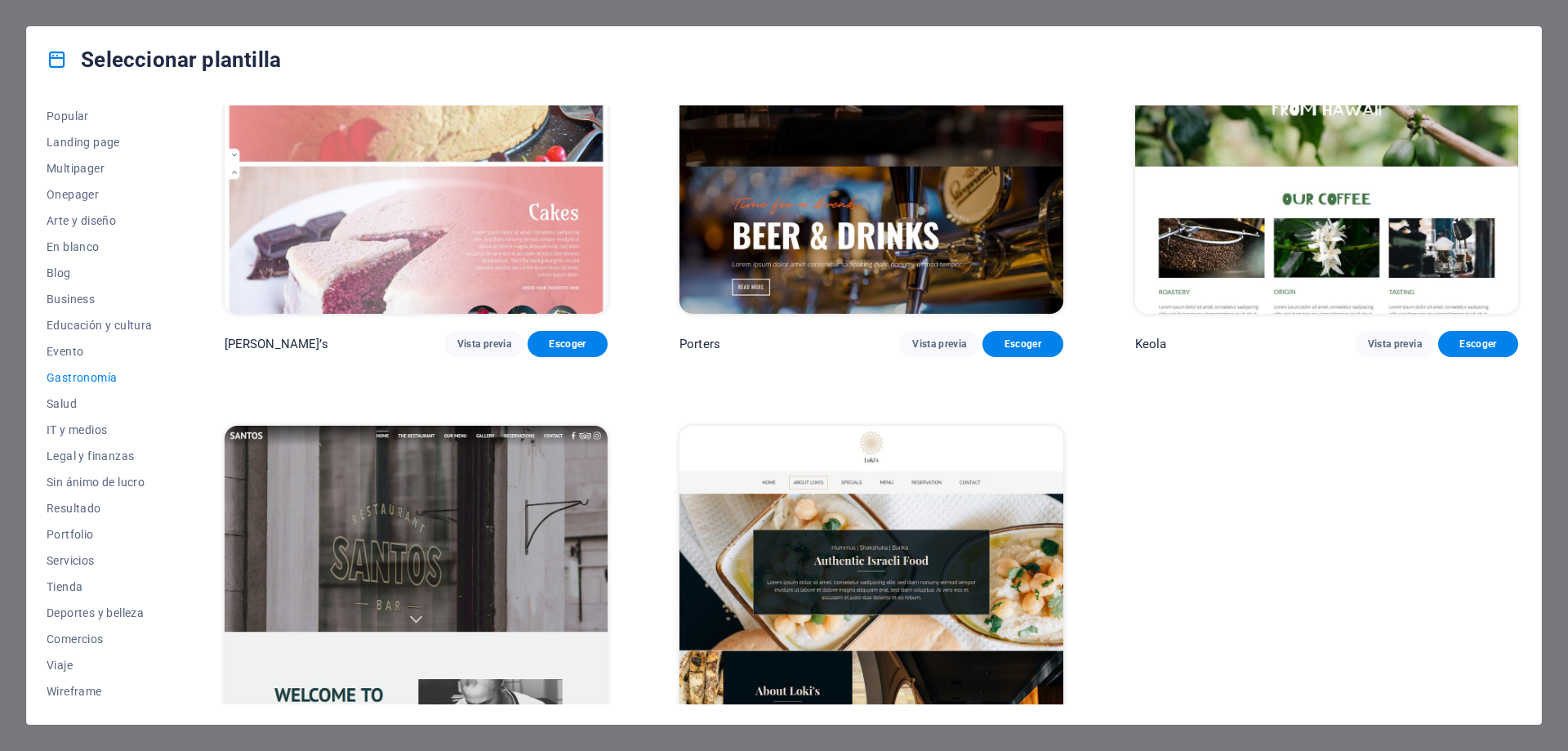
scroll to position [2117, 0]
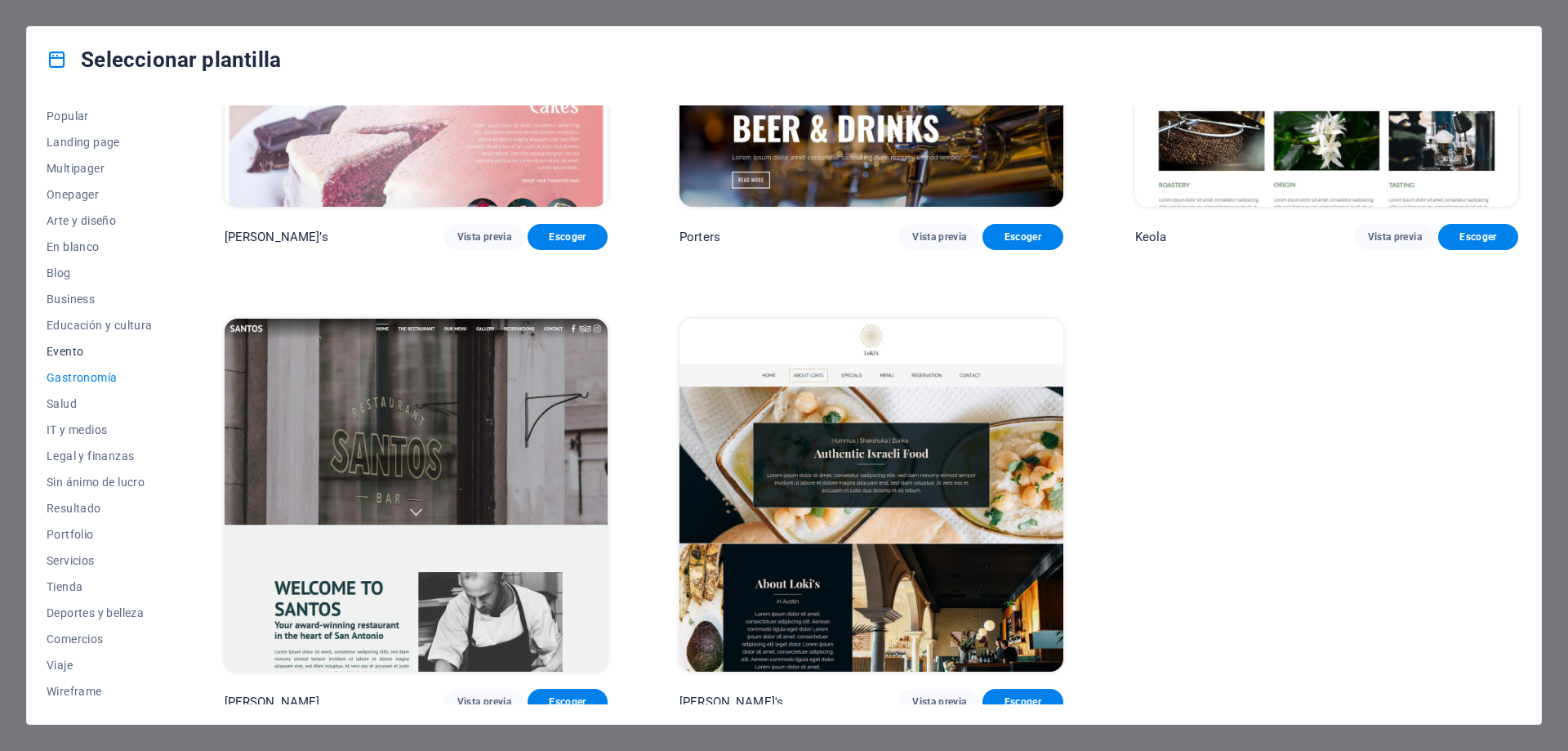
click at [70, 352] on span "Evento" at bounding box center [100, 351] width 106 height 13
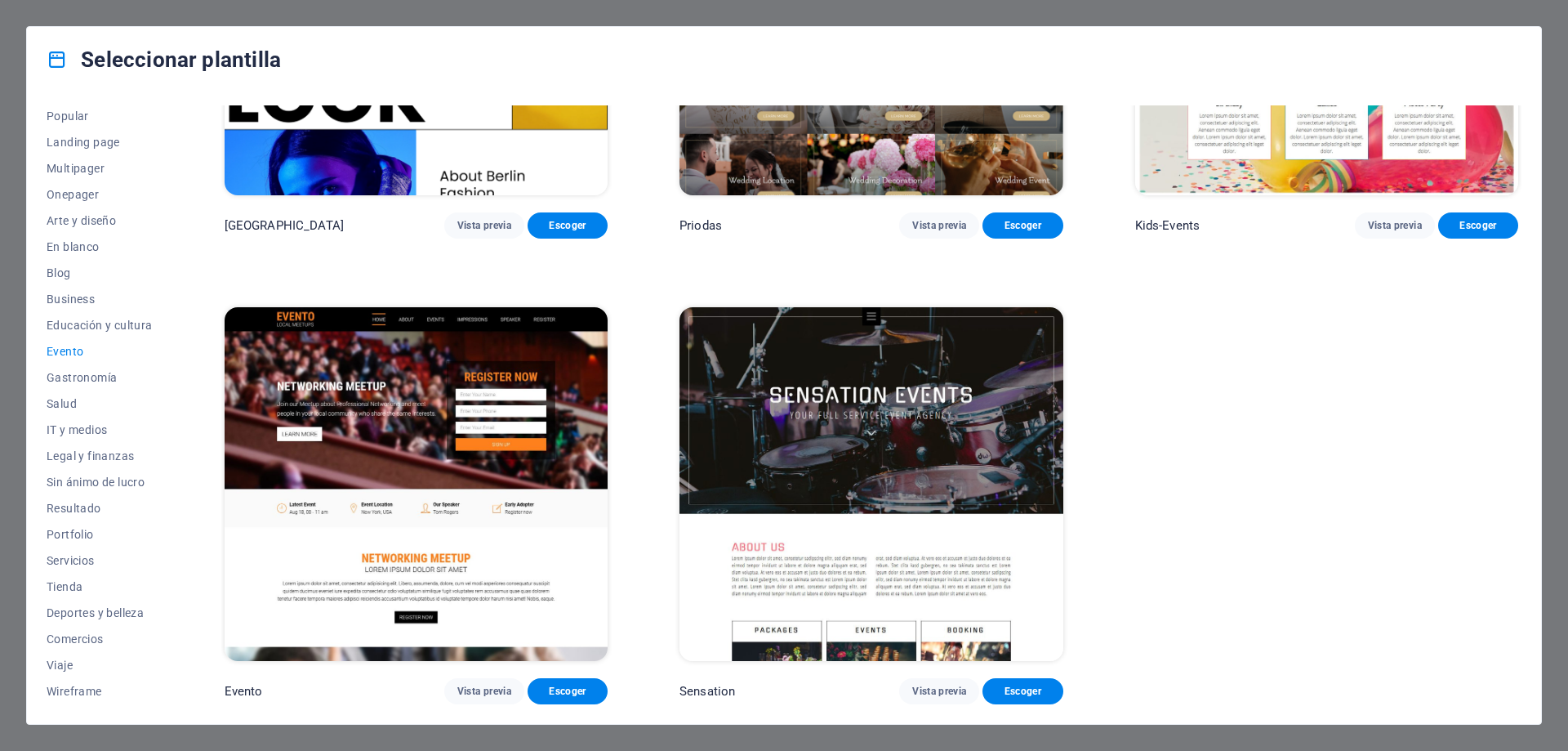
scroll to position [0, 0]
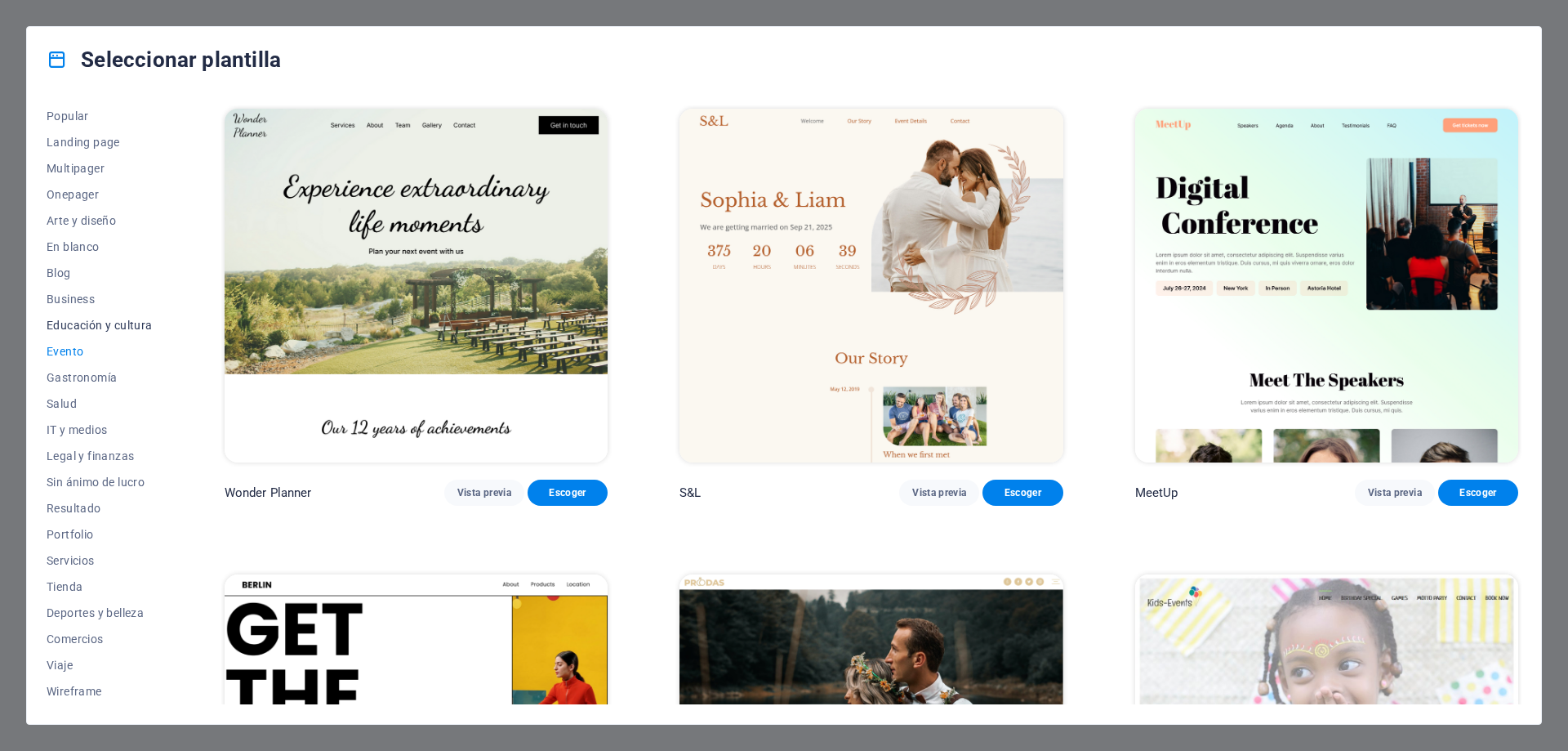
click at [74, 328] on span "Educación y cultura" at bounding box center [100, 326] width 106 height 13
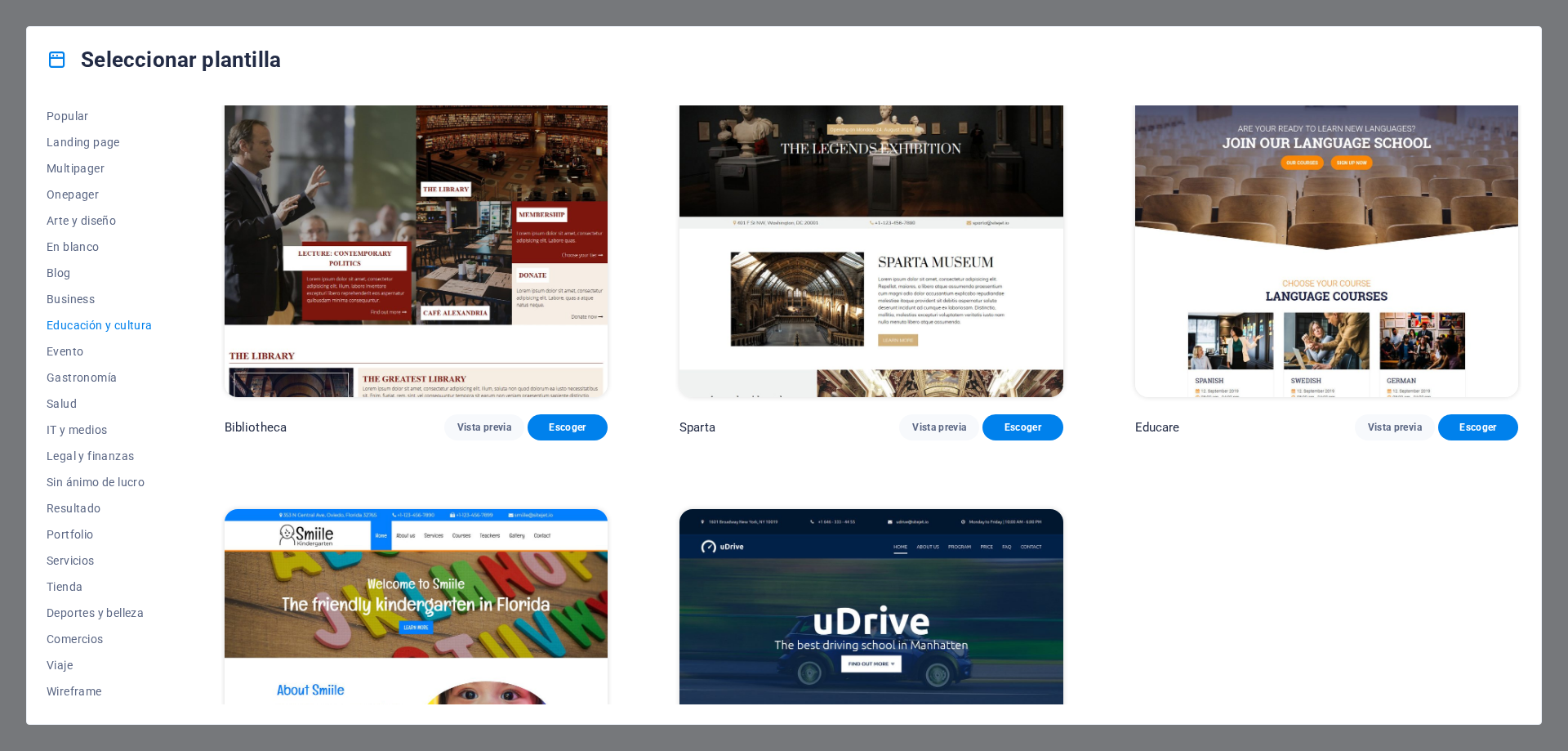
scroll to position [726, 0]
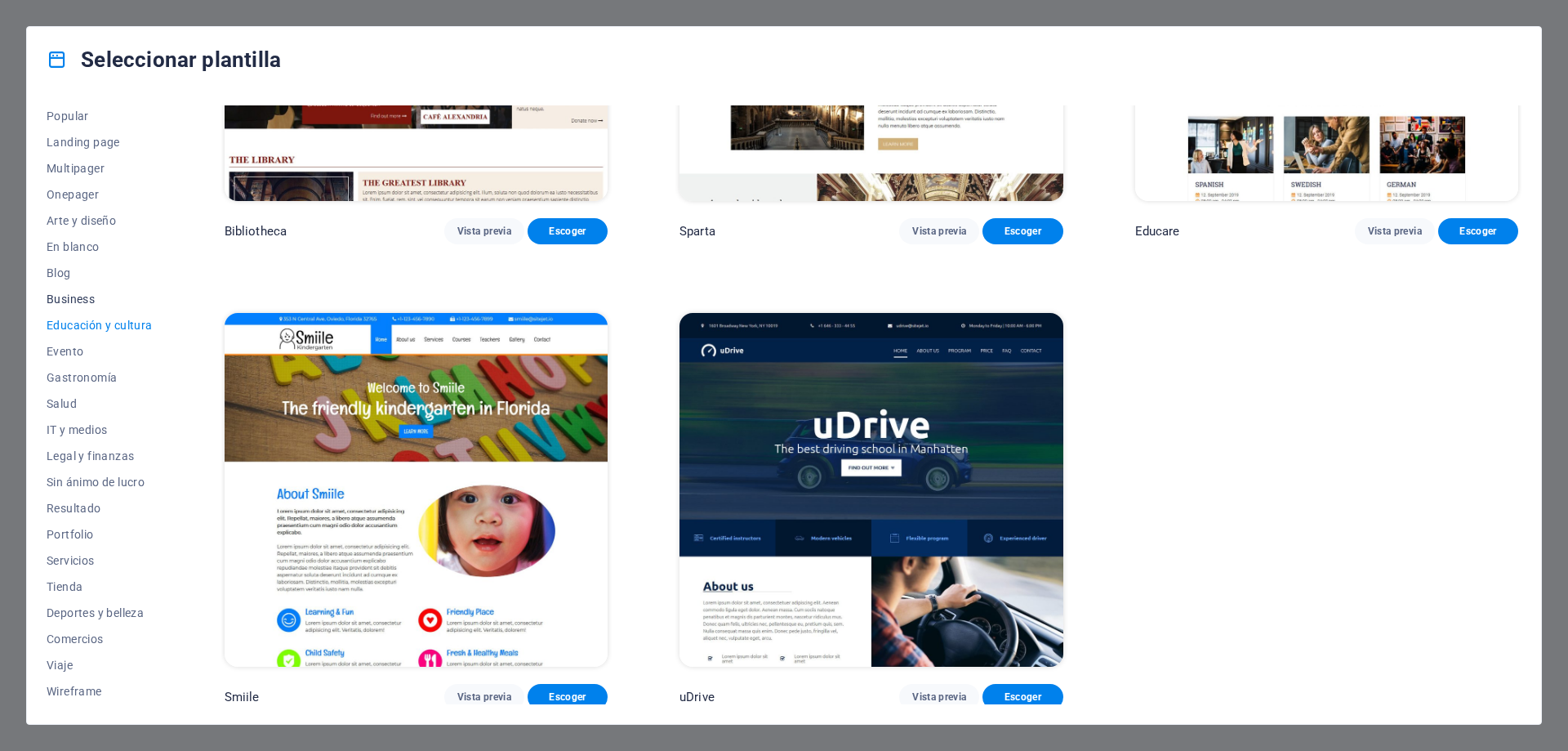
click at [59, 300] on span "Business" at bounding box center [100, 299] width 106 height 13
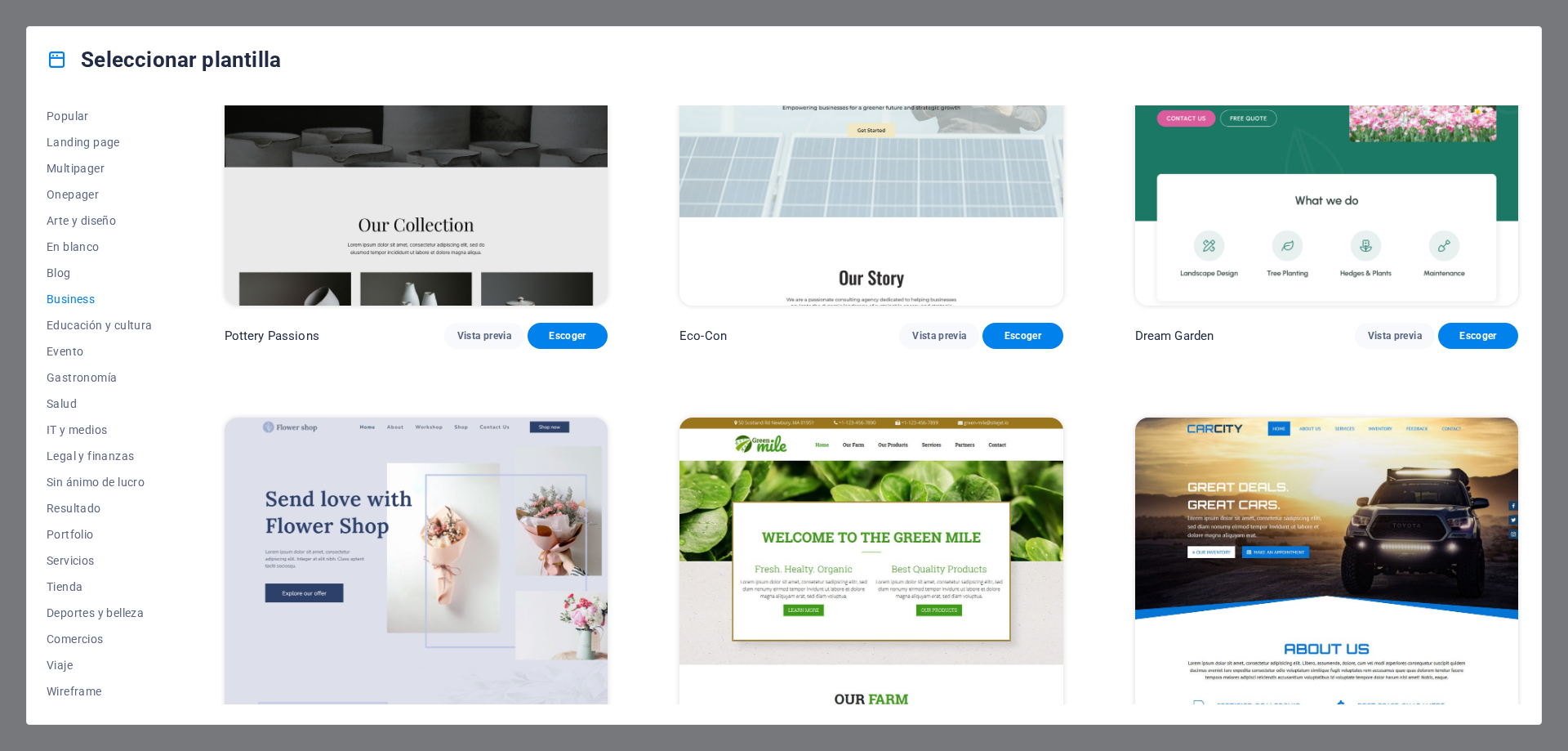
scroll to position [81, 0]
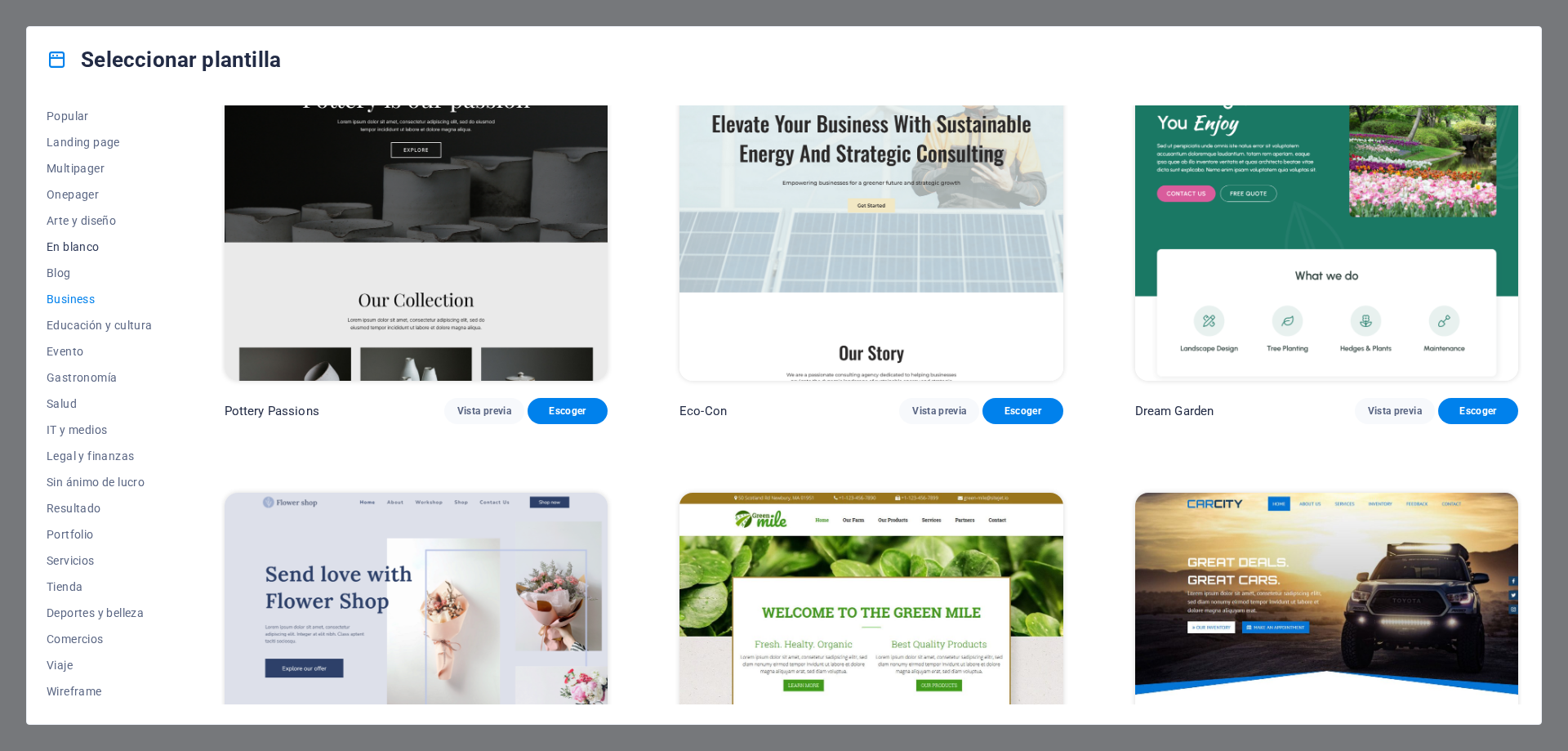
click at [67, 252] on span "En blanco" at bounding box center [100, 247] width 106 height 13
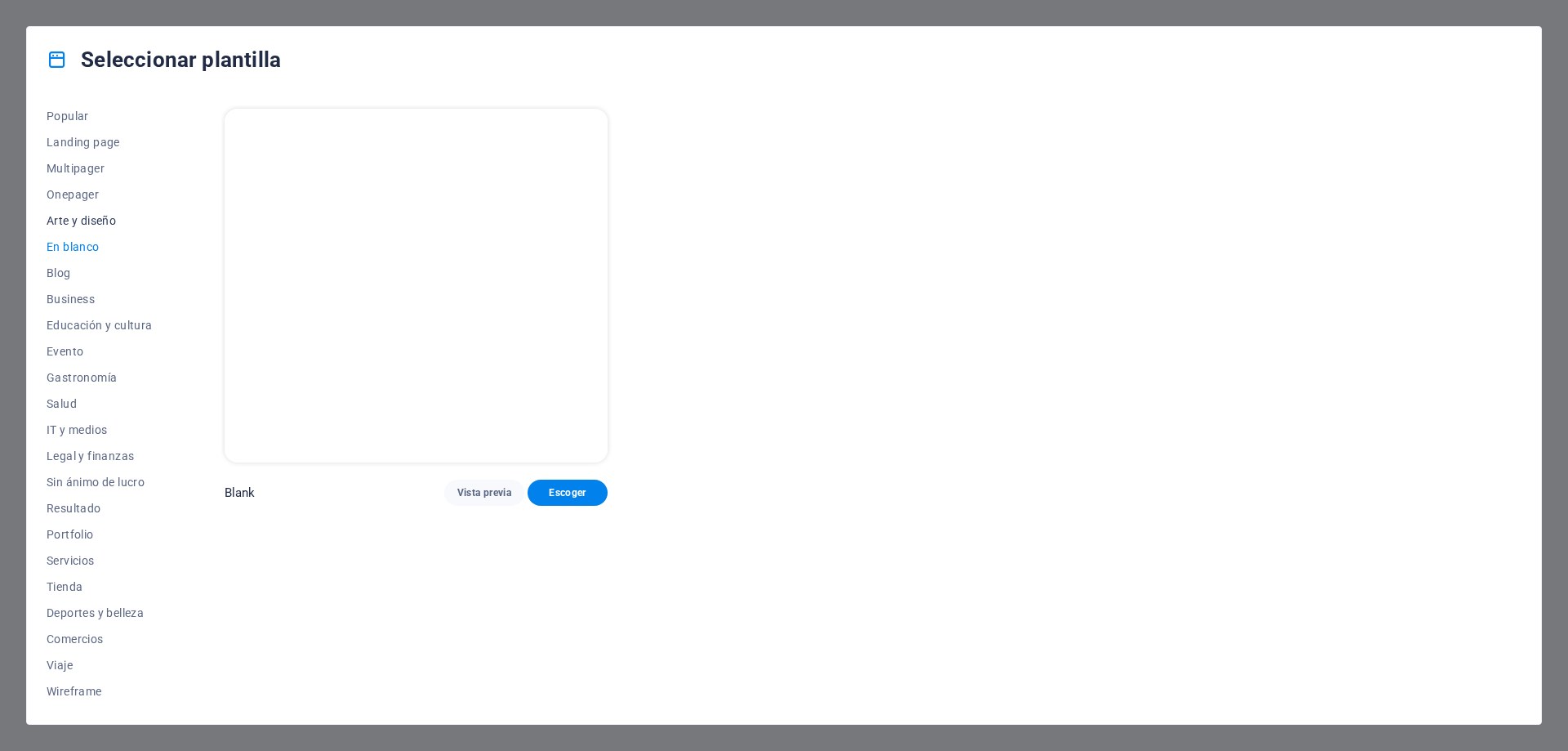
click at [74, 224] on span "Arte y diseño" at bounding box center [100, 221] width 106 height 13
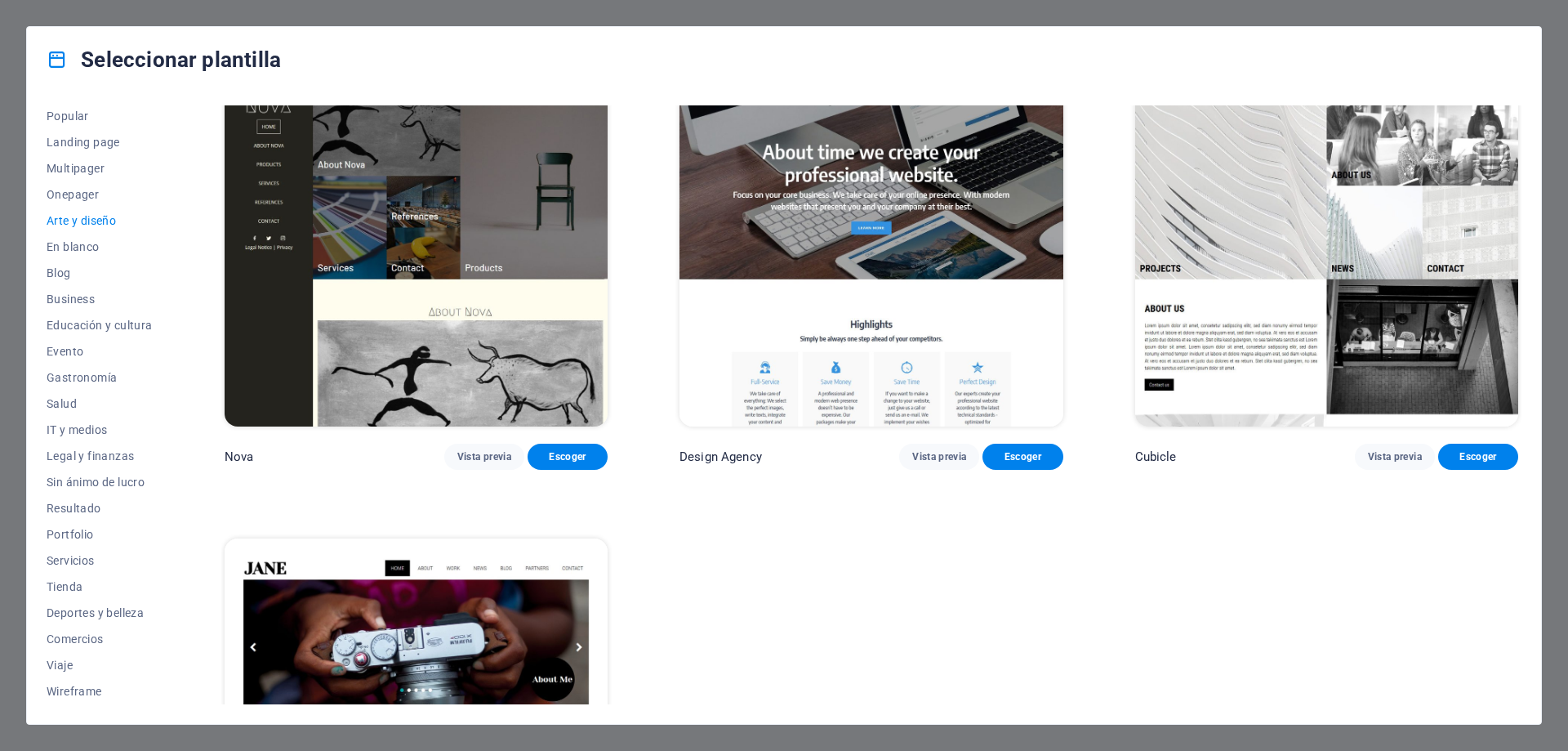
scroll to position [2117, 0]
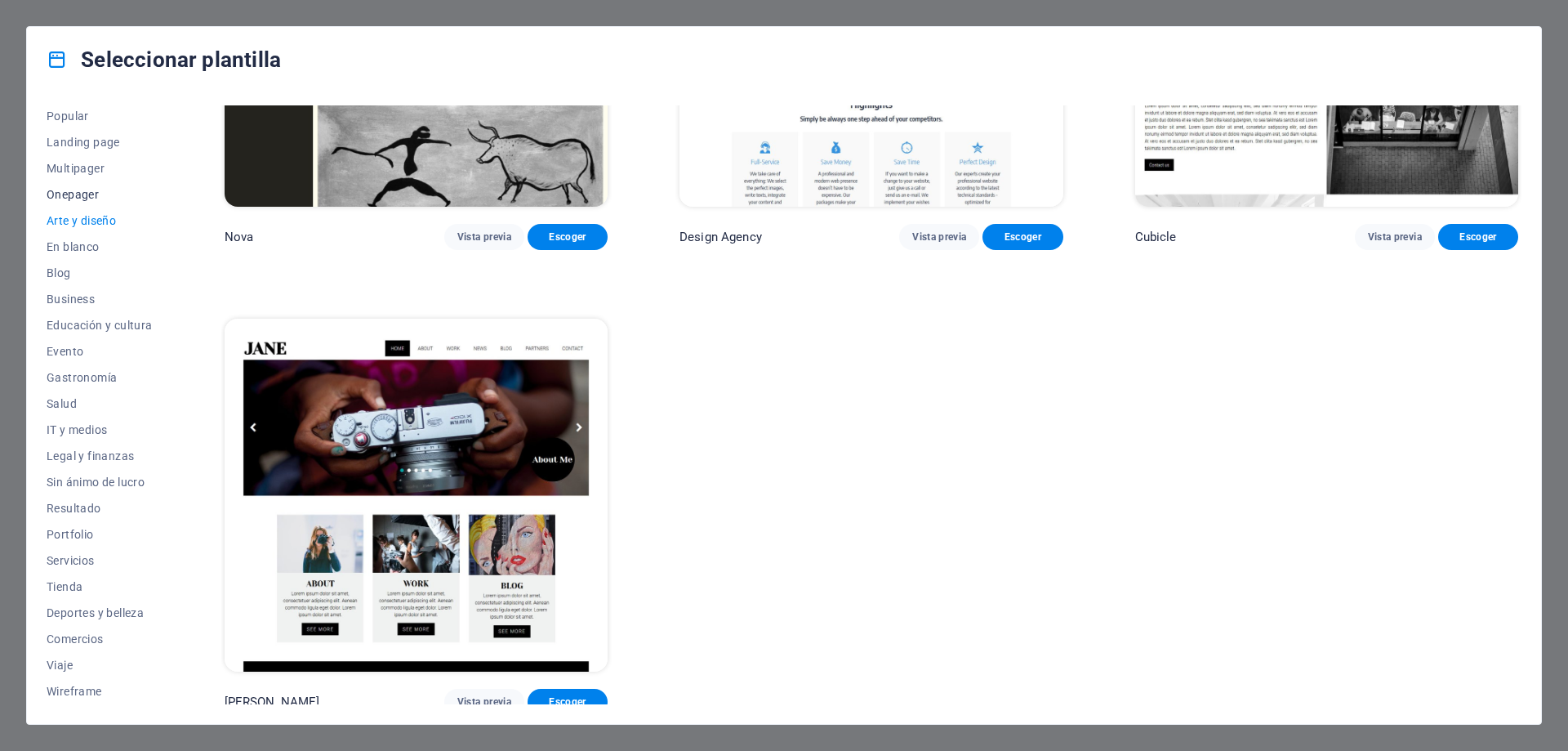
click at [78, 195] on span "Onepager" at bounding box center [100, 194] width 106 height 13
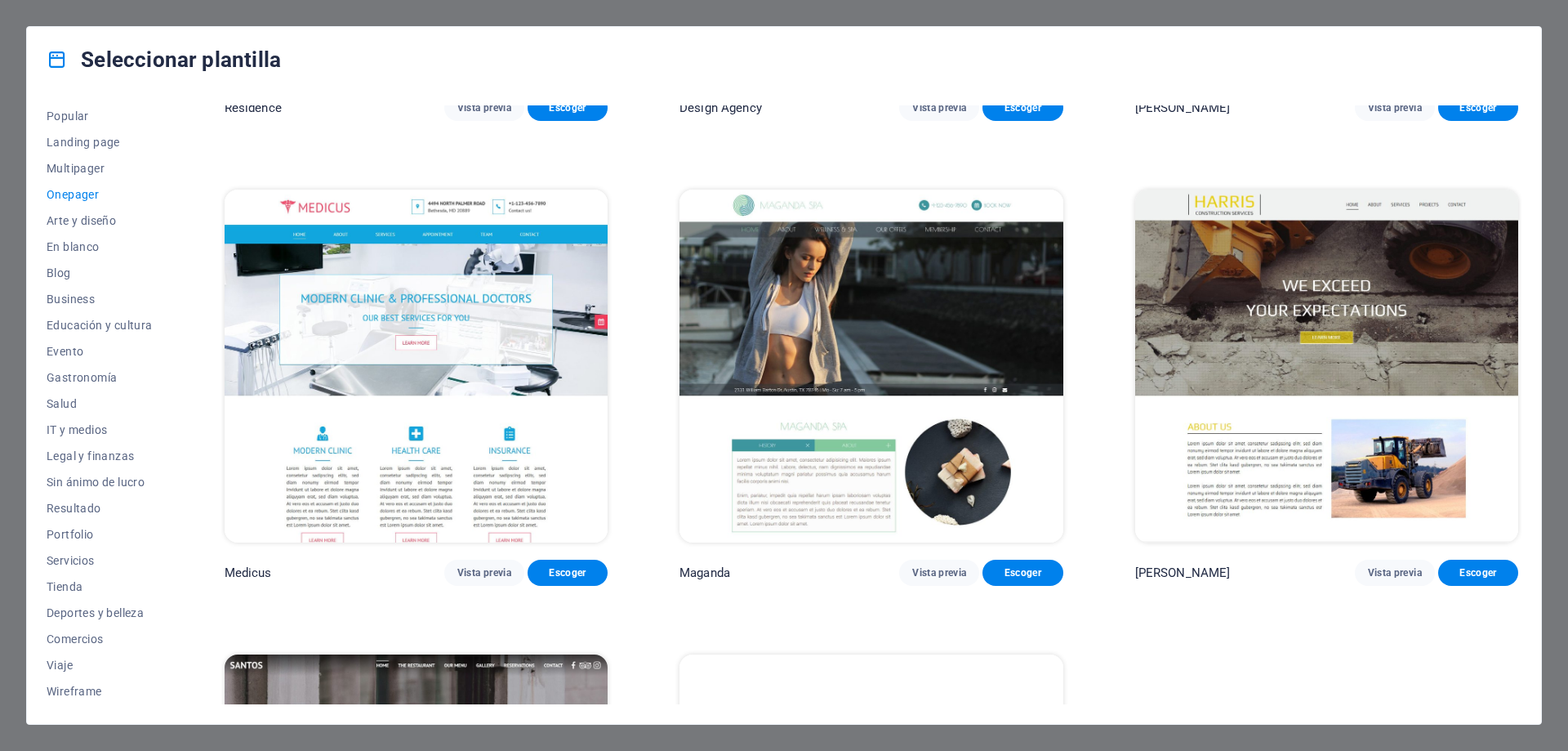
scroll to position [11386, 0]
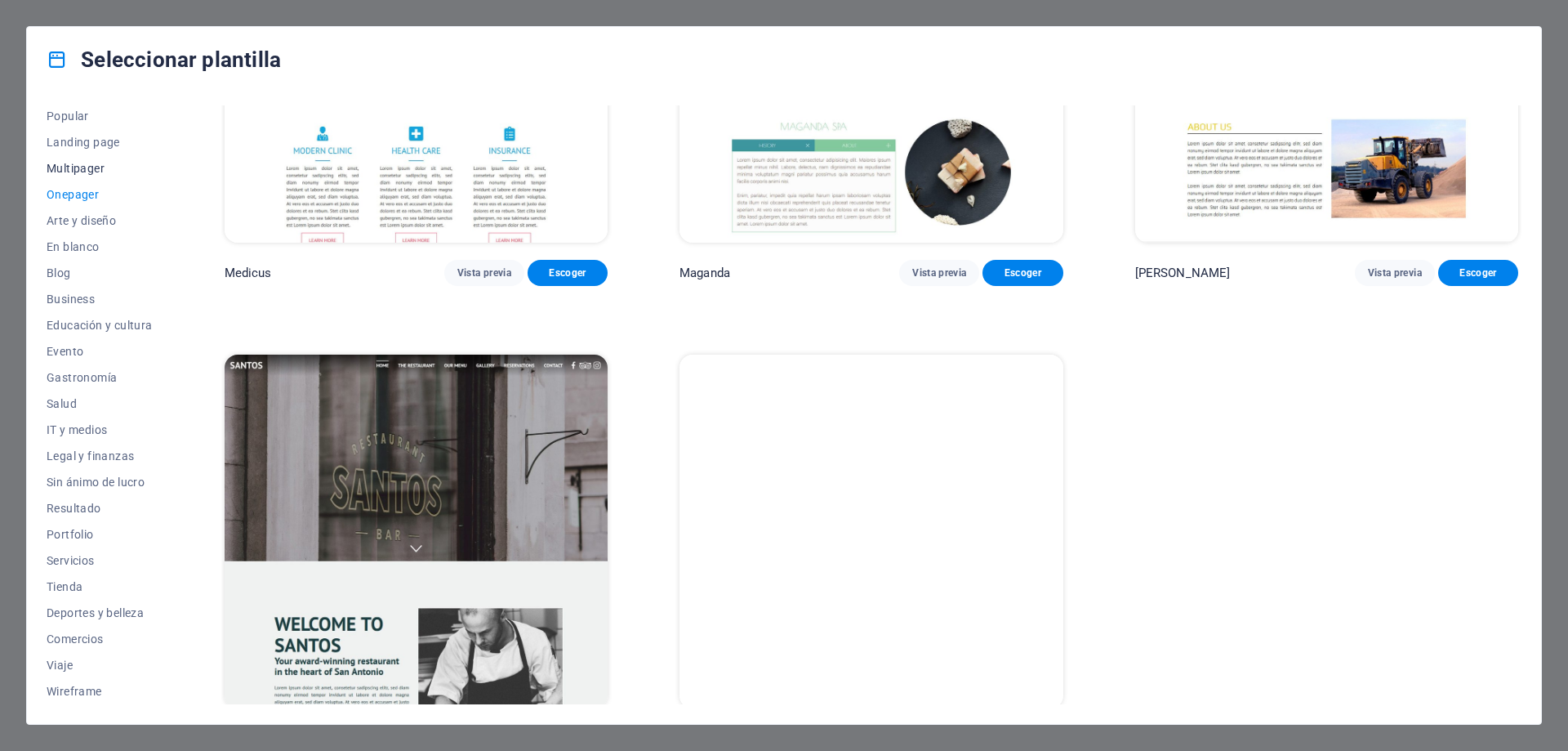
click at [84, 171] on span "Multipager" at bounding box center [100, 169] width 106 height 13
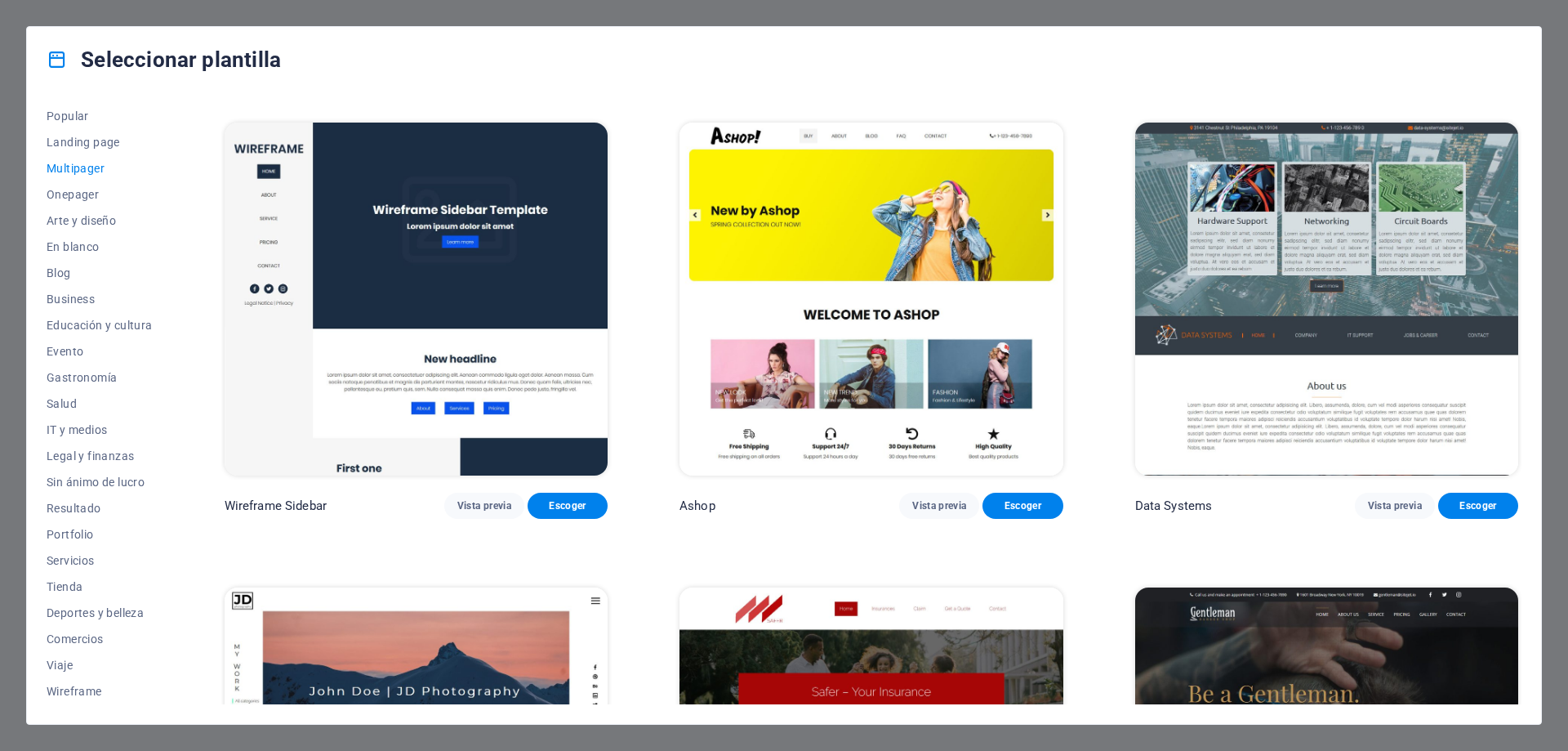
scroll to position [4985, 0]
